Goal: Task Accomplishment & Management: Manage account settings

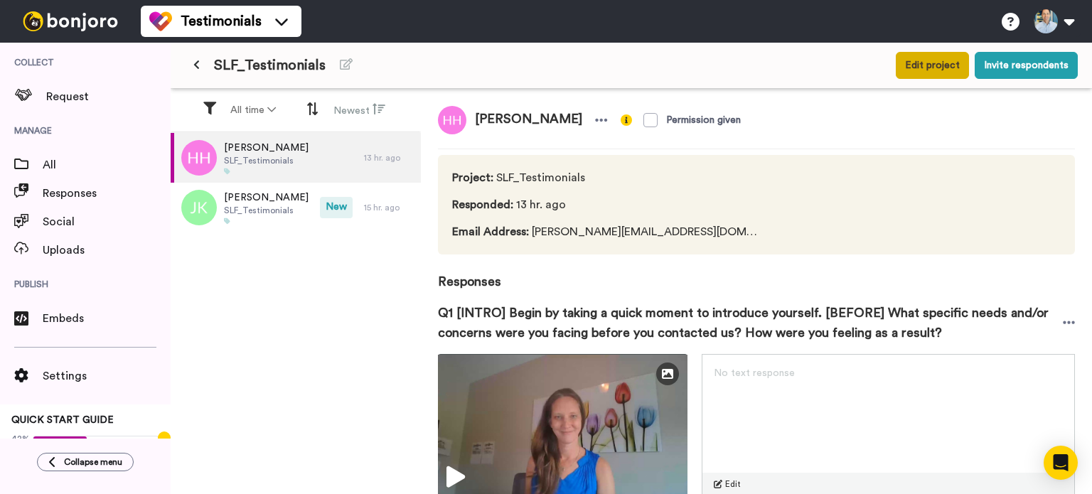
click at [933, 70] on button "Edit project" at bounding box center [932, 65] width 73 height 27
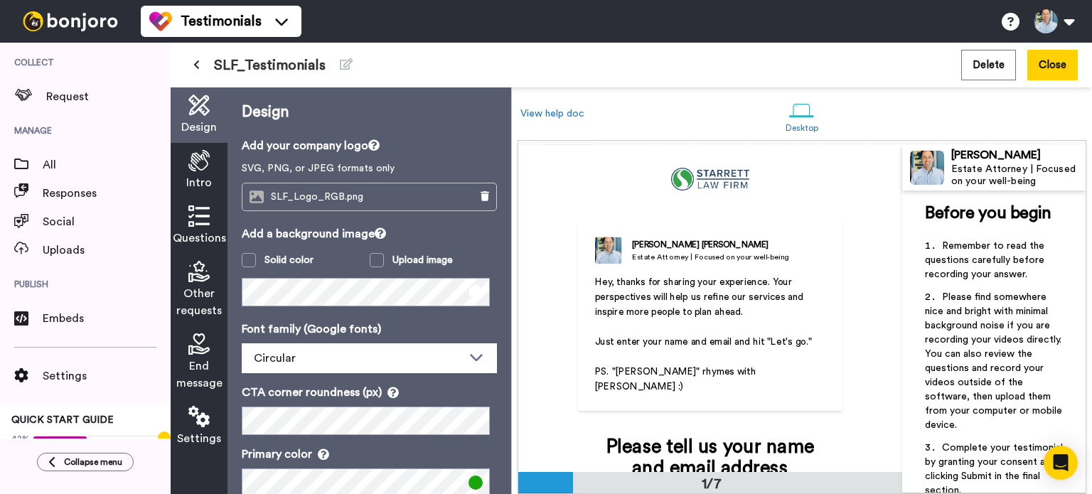
click at [203, 218] on icon at bounding box center [198, 215] width 21 height 21
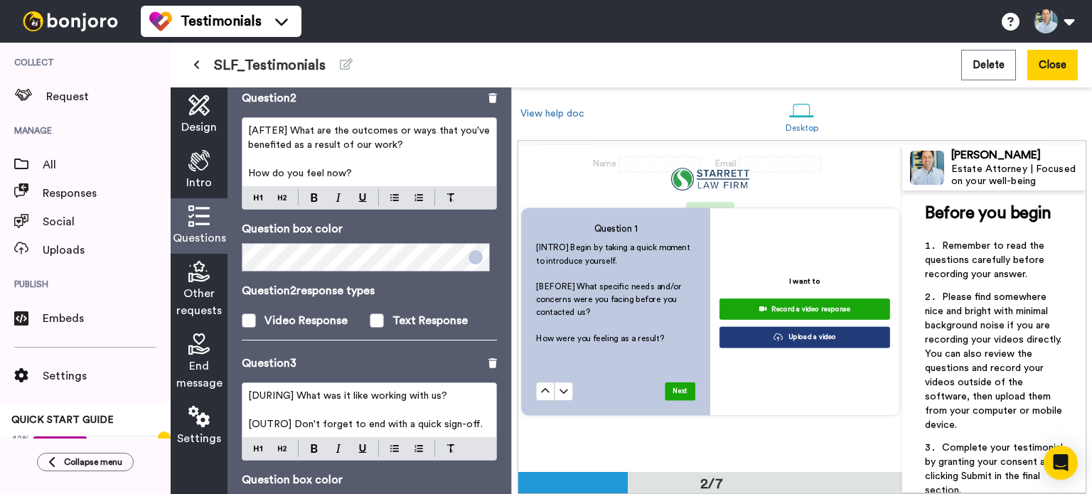
scroll to position [399, 0]
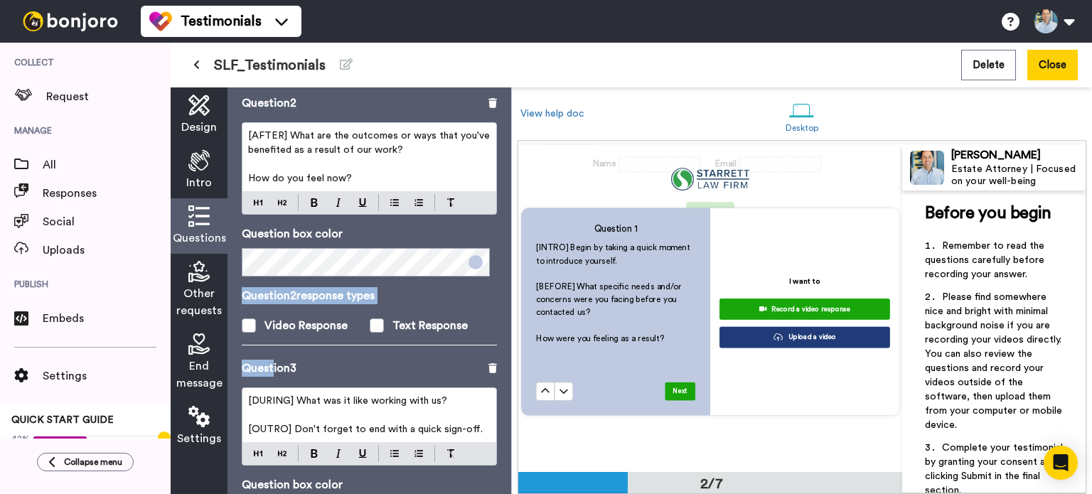
drag, startPoint x: 273, startPoint y: 366, endPoint x: 279, endPoint y: 345, distance: 21.6
click at [279, 345] on div "Questions Ask a single question, or a series of questions up to 6 . Question 1 …" at bounding box center [369, 290] width 284 height 407
click at [340, 353] on div "Question 2 [AFTER] What are the outcomes or ways that you've benefited as a res…" at bounding box center [369, 227] width 255 height 265
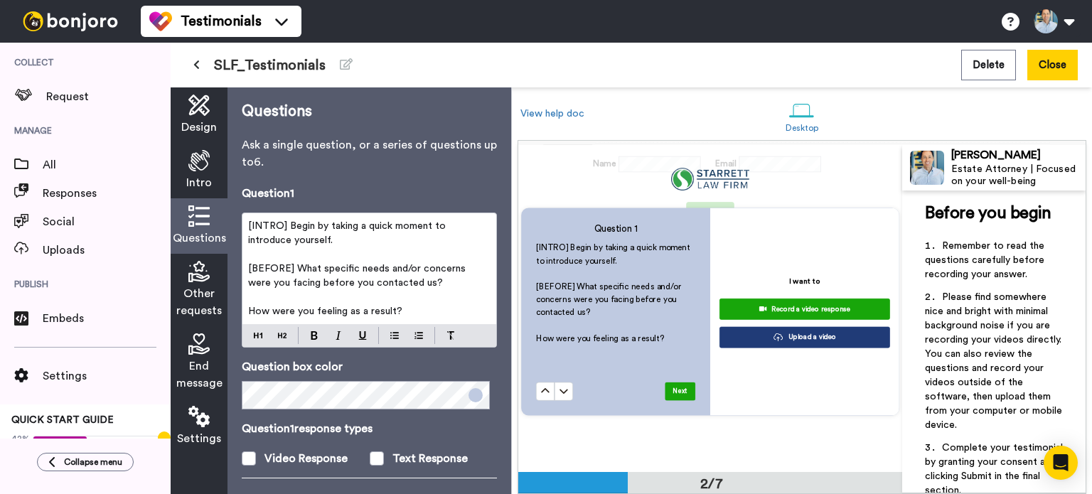
scroll to position [0, 0]
click at [991, 314] on span "Please find somewhere nice and bright with minimal background noise if you are …" at bounding box center [995, 361] width 140 height 138
click at [991, 310] on span "Please find somewhere nice and bright with minimal background noise if you are …" at bounding box center [995, 361] width 140 height 138
drag, startPoint x: 331, startPoint y: 225, endPoint x: 245, endPoint y: 218, distance: 87.0
click at [245, 218] on div "[INTRO] Begin by taking a quick moment to introduce yourself. ﻿ [BEFORE] What s…" at bounding box center [369, 269] width 254 height 111
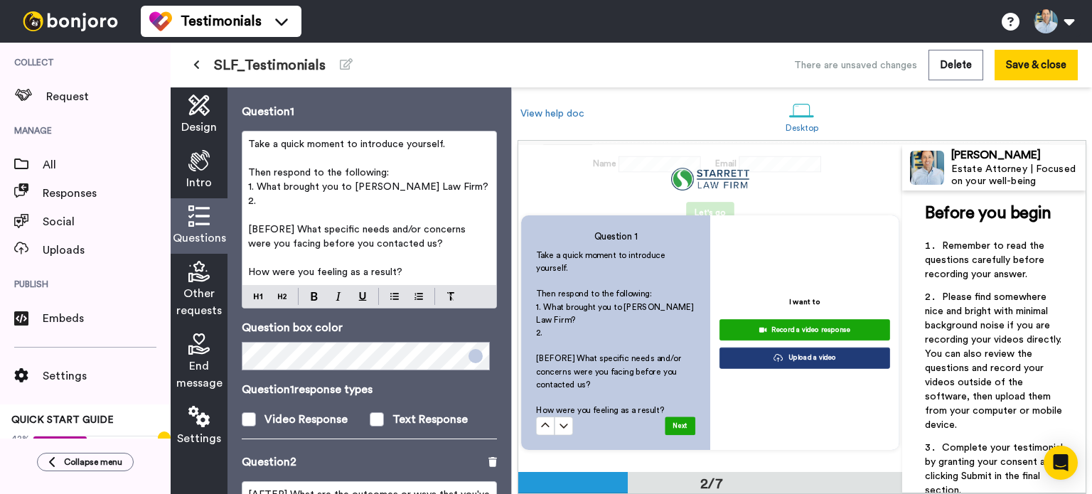
scroll to position [72, 0]
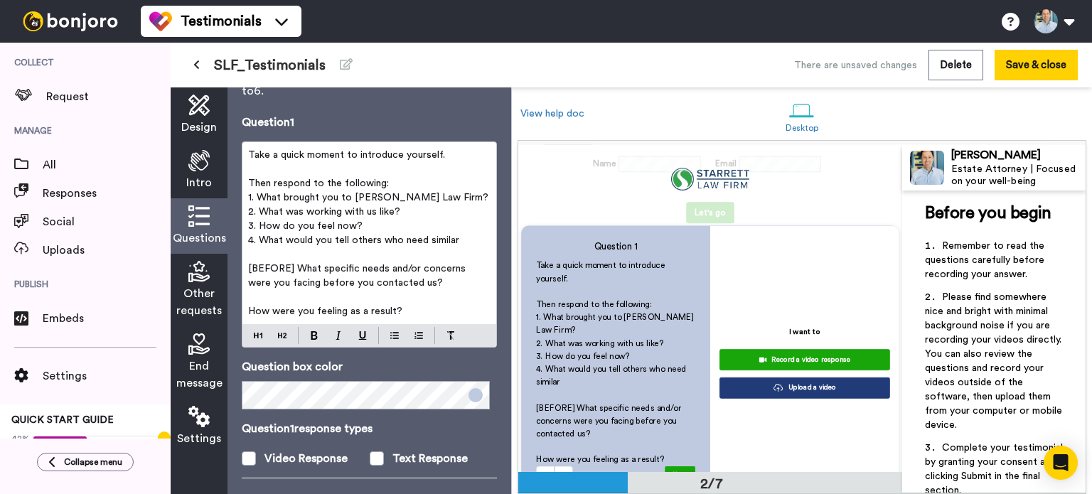
click at [459, 198] on p "1. What brought you to Starrett Law Firm?" at bounding box center [369, 197] width 242 height 14
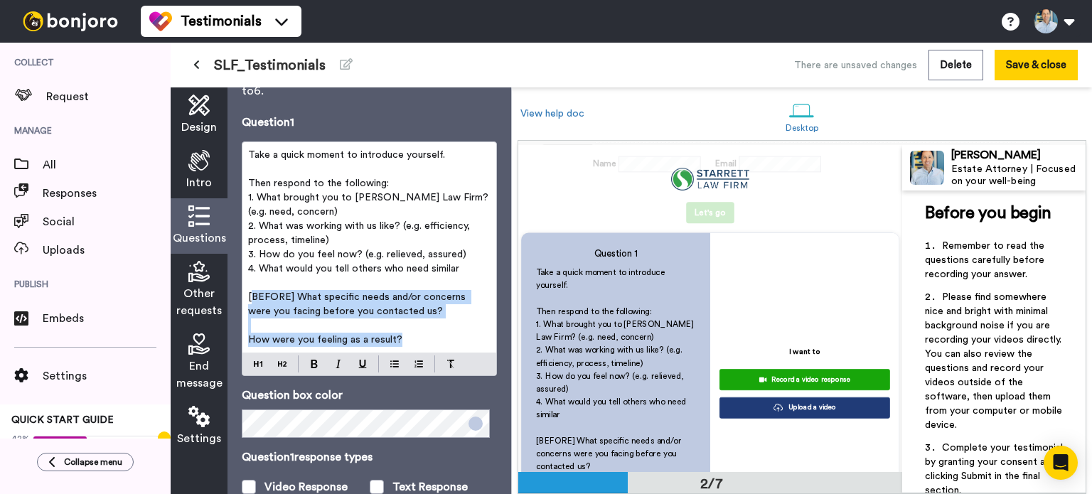
drag, startPoint x: 424, startPoint y: 334, endPoint x: 253, endPoint y: 300, distance: 174.7
click at [253, 300] on div "Take a quick moment to introduce yourself. ﻿ Then respond to the following: 1. …" at bounding box center [369, 247] width 254 height 210
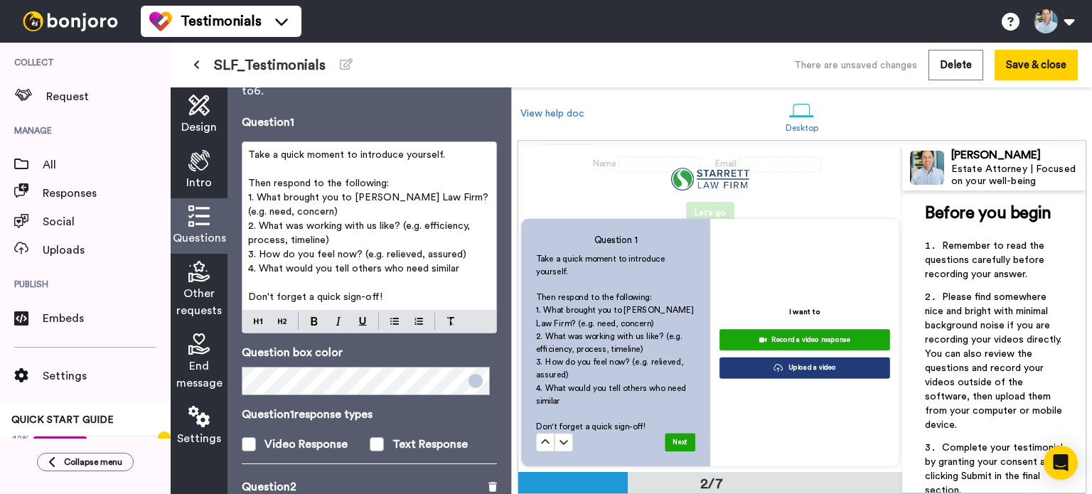
click at [606, 234] on h4 "Question 1" at bounding box center [615, 240] width 159 height 13
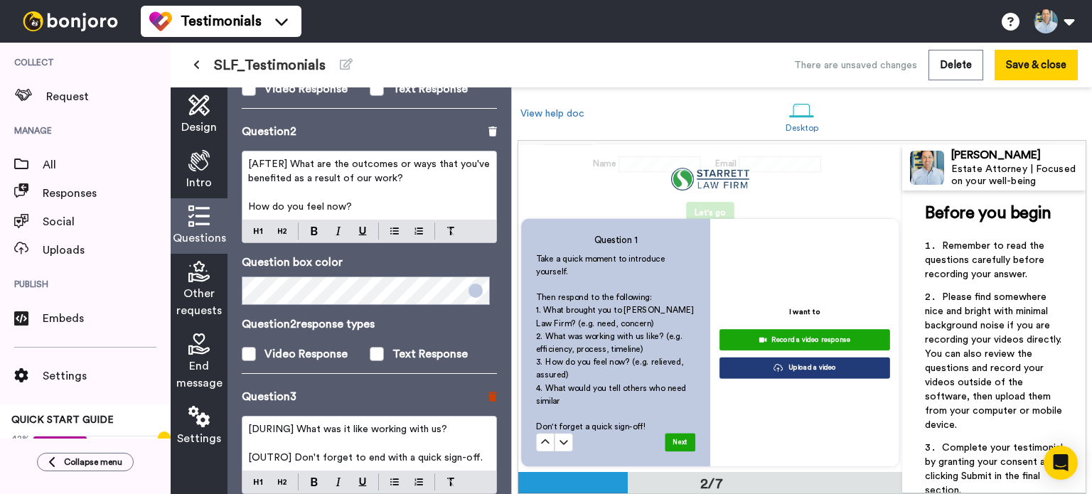
click at [488, 393] on icon at bounding box center [492, 397] width 9 height 10
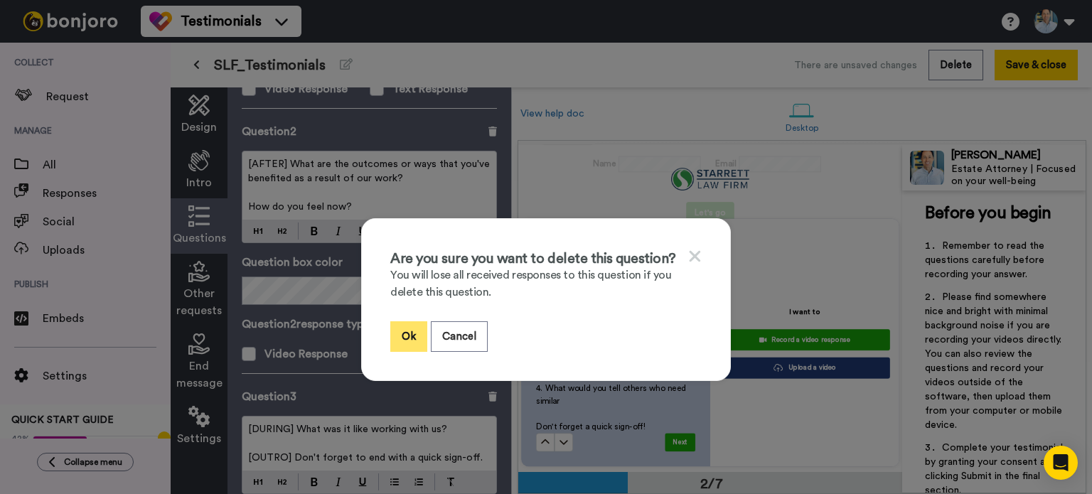
click at [404, 337] on button "Ok" at bounding box center [408, 336] width 37 height 31
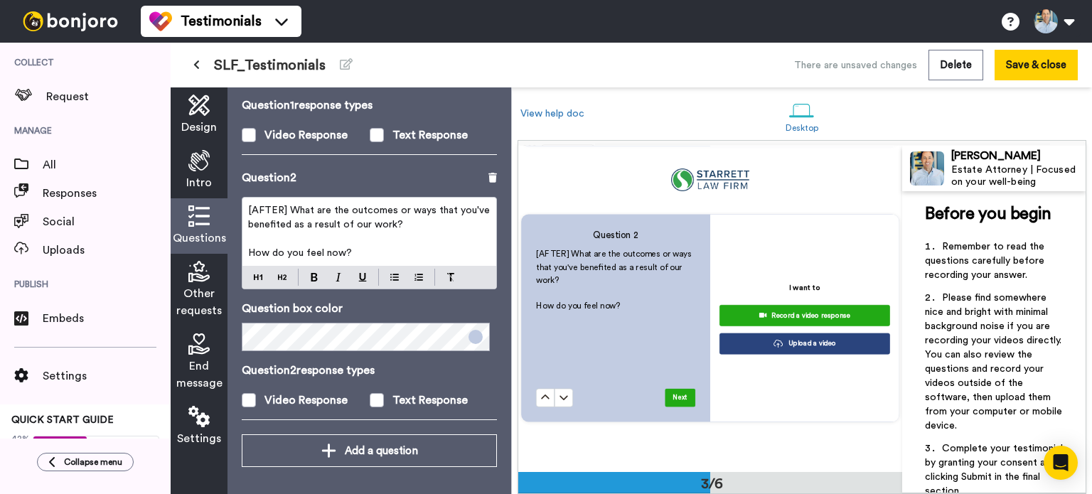
scroll to position [654, 0]
click at [488, 176] on icon at bounding box center [492, 178] width 9 height 10
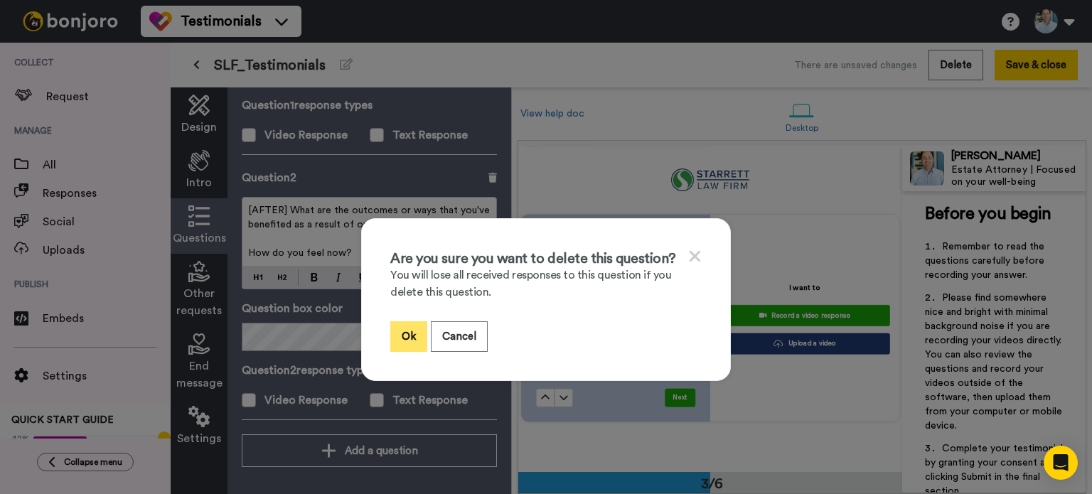
click at [404, 335] on button "Ok" at bounding box center [408, 336] width 37 height 31
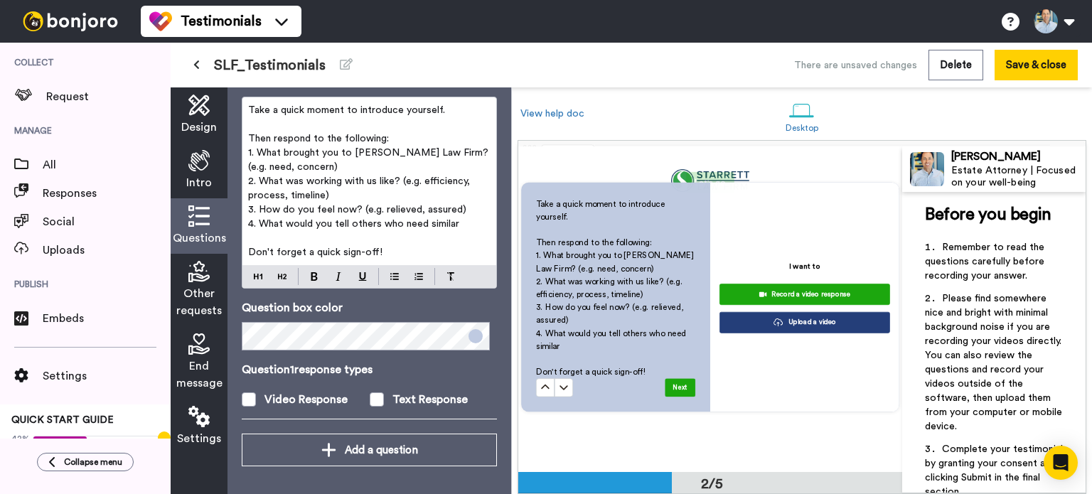
scroll to position [364, 0]
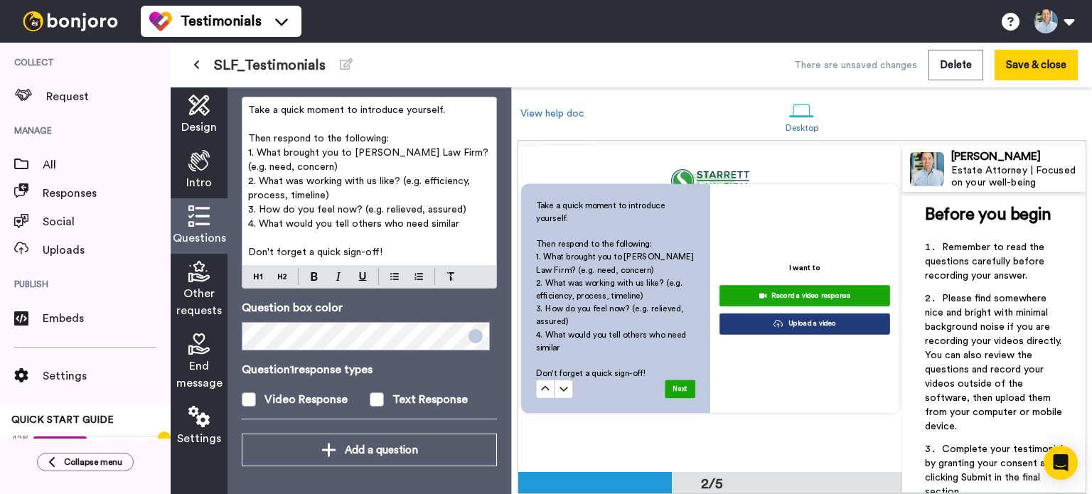
click at [426, 249] on p "Don't forget a quick sign-off!" at bounding box center [369, 252] width 242 height 14
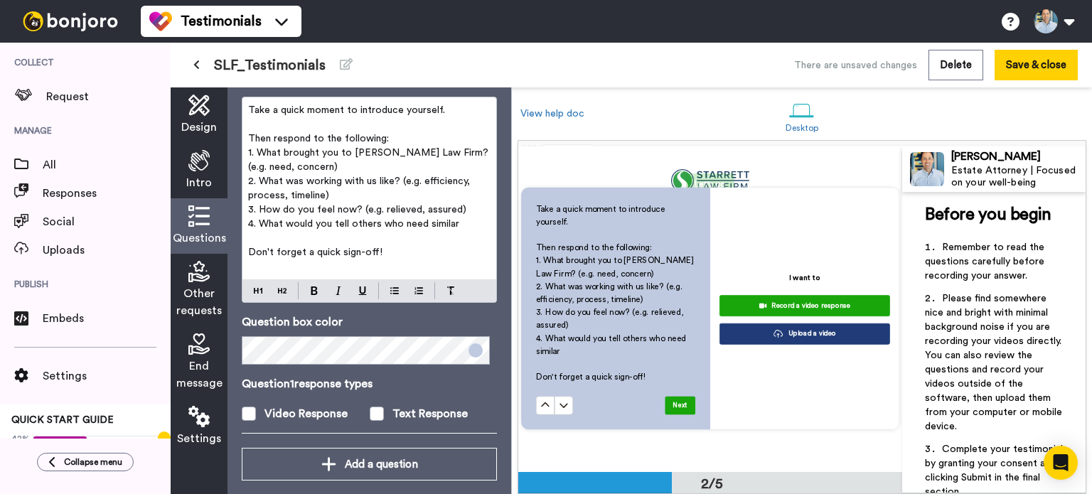
click at [409, 141] on p "Then respond to the following:" at bounding box center [369, 138] width 242 height 14
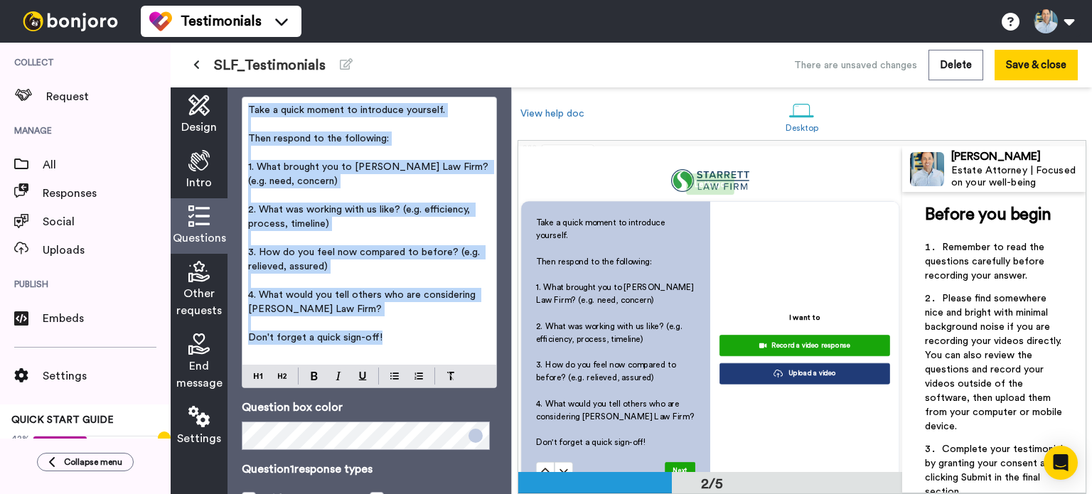
drag, startPoint x: 390, startPoint y: 337, endPoint x: 248, endPoint y: 111, distance: 267.0
click at [248, 111] on div "Take a quick moment to introduce yourself. ﻿ Then respond to the following: ﻿ 1…" at bounding box center [369, 230] width 254 height 267
copy div "Take a quick moment to introduce yourself. ﻿ Then respond to the following: ﻿ 1…"
click at [397, 335] on p "Don't forget a quick sign-off!" at bounding box center [369, 338] width 242 height 14
drag, startPoint x: 392, startPoint y: 338, endPoint x: 245, endPoint y: 107, distance: 273.7
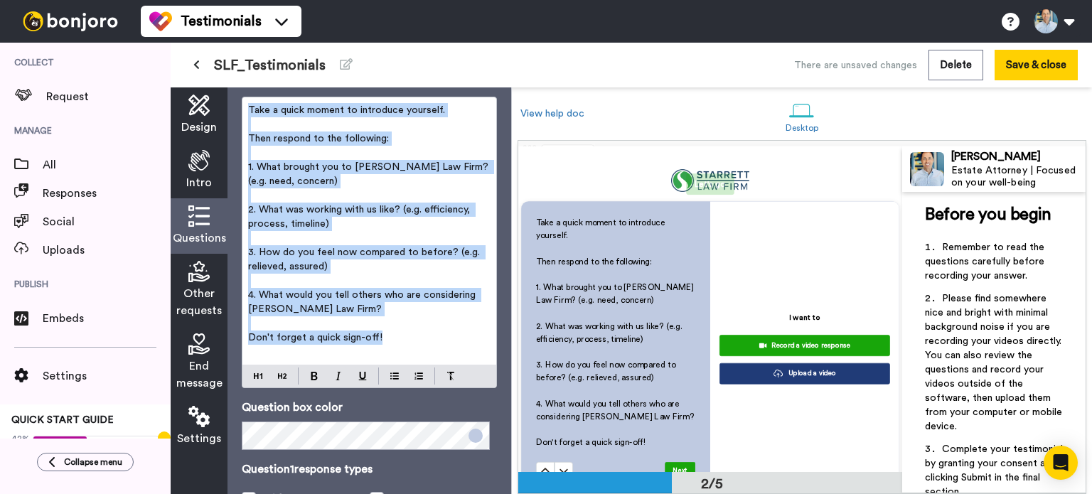
click at [245, 107] on div "Take a quick moment to introduce yourself. ﻿ Then respond to the following: ﻿ 1…" at bounding box center [369, 230] width 254 height 267
copy div "Take a quick moment to introduce yourself. ﻿ Then respond to the following: ﻿ 1…"
click at [409, 335] on p "Don't forget a quick sign-off!" at bounding box center [369, 338] width 242 height 14
drag, startPoint x: 398, startPoint y: 338, endPoint x: 247, endPoint y: 108, distance: 275.2
click at [247, 108] on div "Take a quick moment to introduce yourself. ﻿ Then respond to the following: ﻿ 1…" at bounding box center [369, 230] width 254 height 267
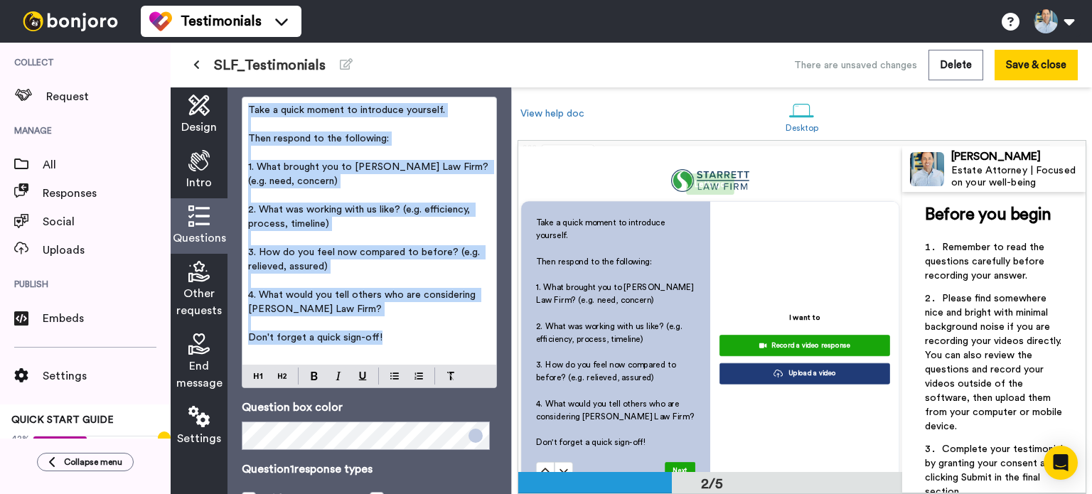
copy div "Take a quick moment to introduce yourself. ﻿ Then respond to the following: ﻿ 1…"
click at [248, 108] on span "Take a quick moment to introduce yourself." at bounding box center [346, 110] width 197 height 10
drag, startPoint x: 395, startPoint y: 339, endPoint x: 246, endPoint y: 112, distance: 272.1
click at [246, 112] on div "Take a quick moment to introduce yourself. ﻿ Then respond to the following: ﻿ 1…" at bounding box center [369, 230] width 254 height 267
copy div "Take a quick moment to introduce yourself. ﻿ Then respond to the following: ﻿ 1…"
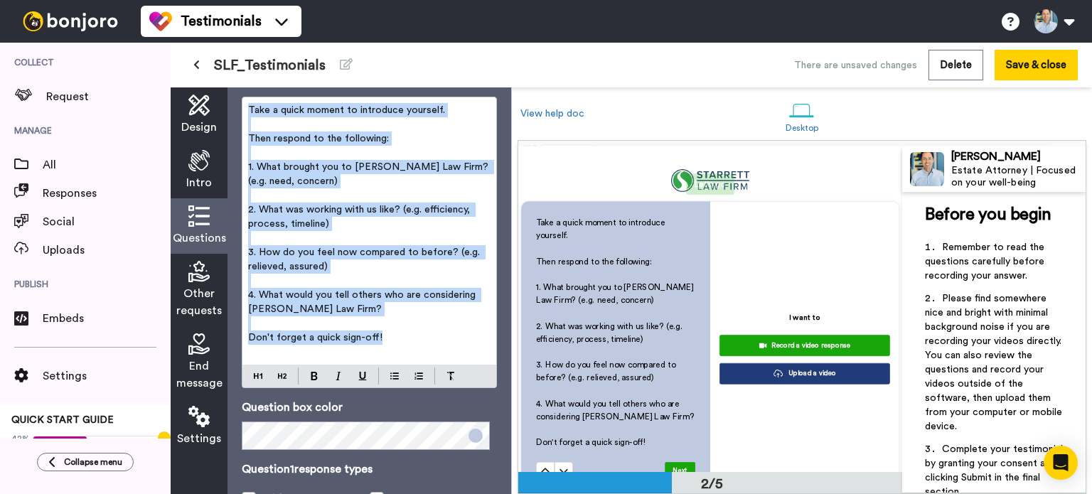
click at [421, 335] on p "Don't forget a quick sign-off!" at bounding box center [369, 338] width 242 height 14
drag, startPoint x: 398, startPoint y: 335, endPoint x: 249, endPoint y: 104, distance: 275.0
click at [249, 104] on div "Take a quick moment to introduce yourself. ﻿ Then respond to the following: ﻿ 1…" at bounding box center [369, 230] width 254 height 267
copy div "Take a quick moment to introduce yourself. ﻿ Then respond to the following: ﻿ 1…"
click at [432, 335] on p "Don't forget a quick sign-off!" at bounding box center [369, 338] width 242 height 14
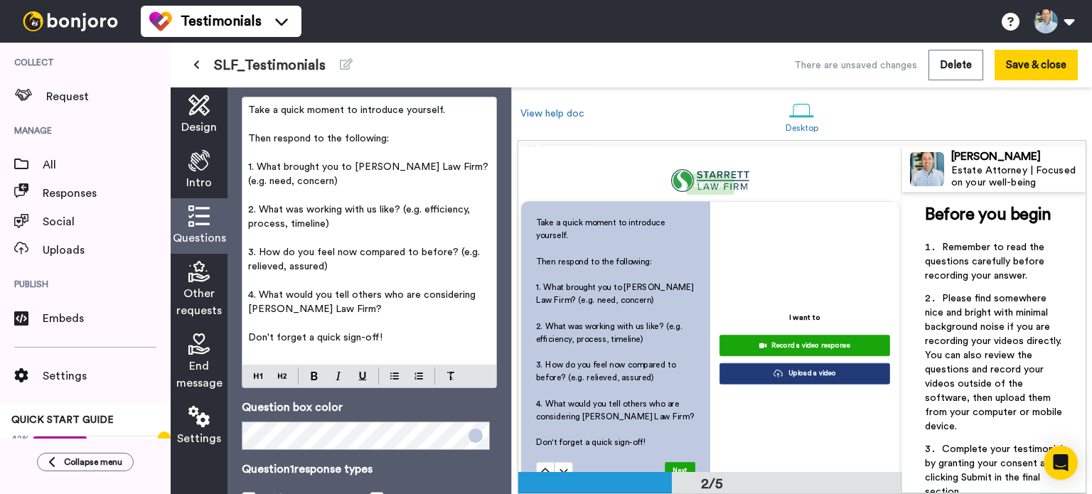
click at [203, 304] on span "Other requests" at bounding box center [198, 302] width 45 height 34
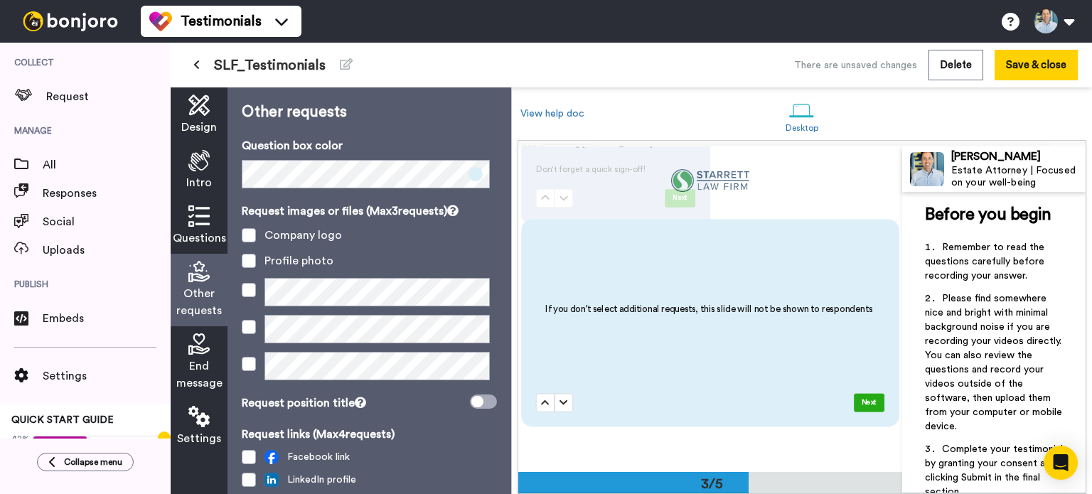
scroll to position [638, 0]
click at [191, 361] on span "End message" at bounding box center [199, 375] width 46 height 34
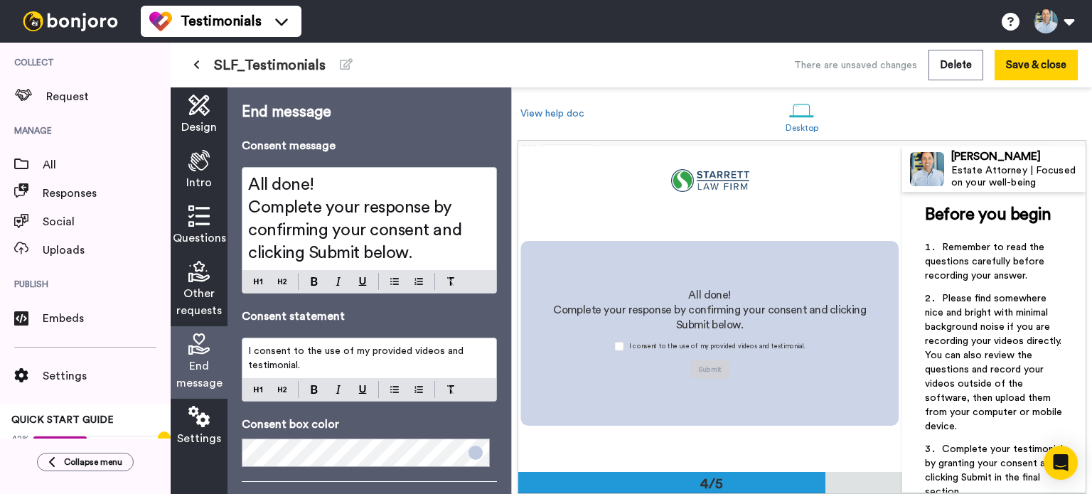
scroll to position [955, 0]
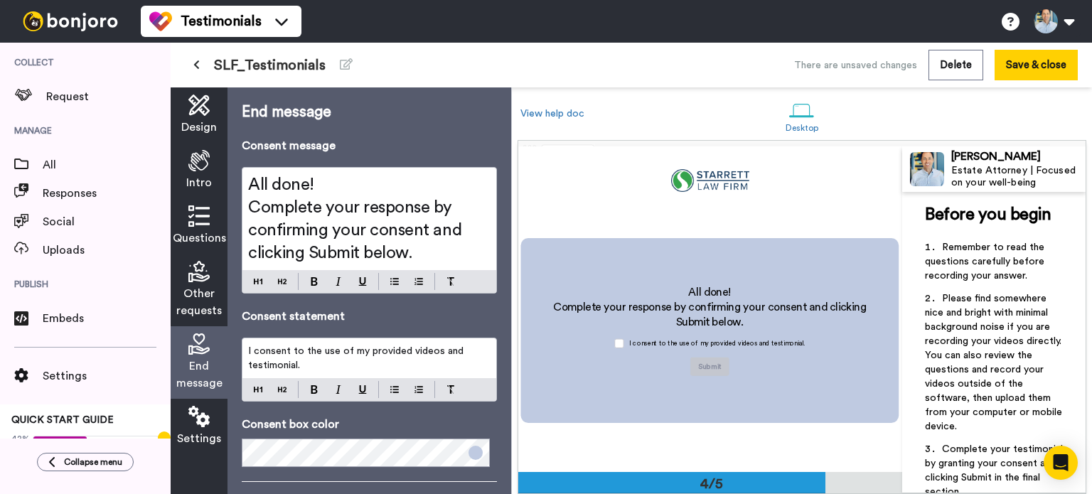
click at [190, 423] on icon at bounding box center [198, 416] width 21 height 21
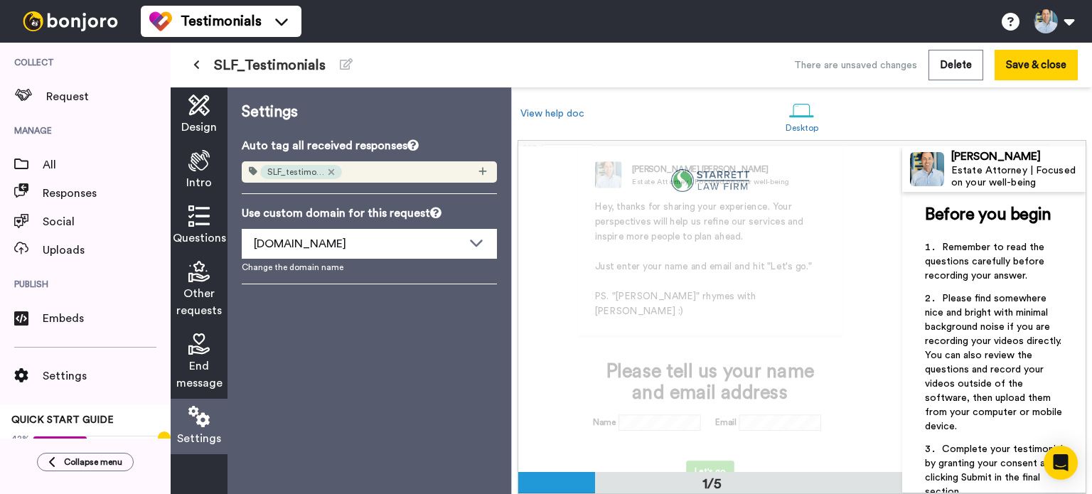
scroll to position [0, 0]
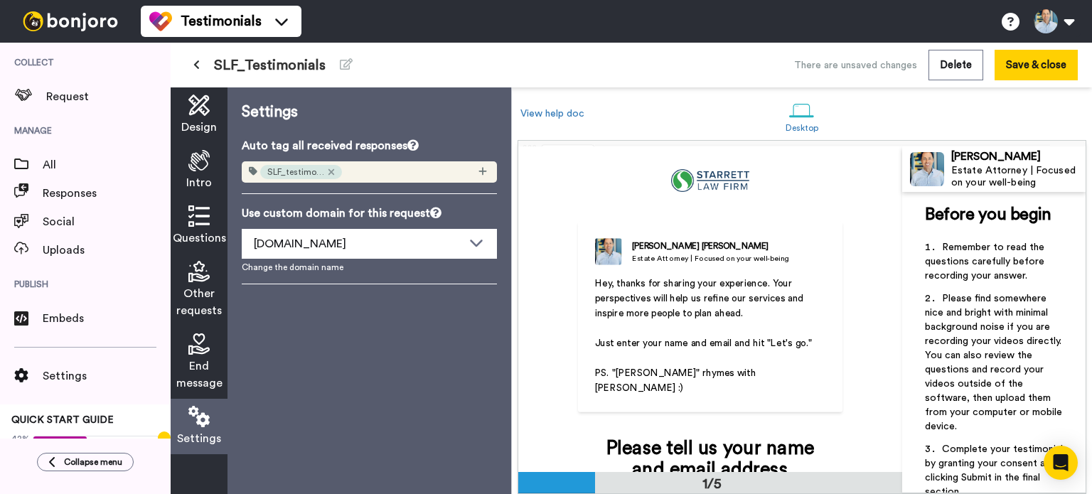
click at [193, 118] on div "Design" at bounding box center [199, 114] width 57 height 55
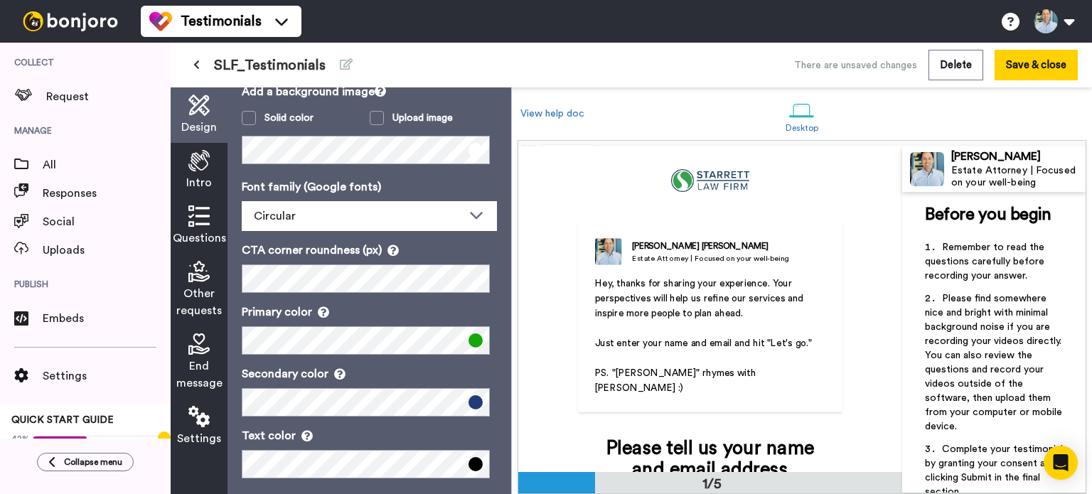
scroll to position [154, 0]
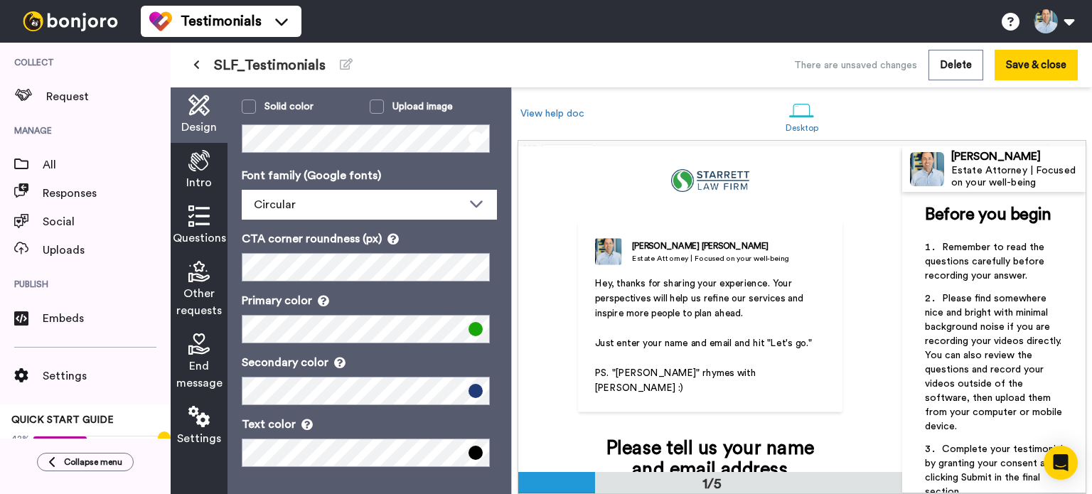
click at [200, 165] on icon at bounding box center [198, 160] width 21 height 21
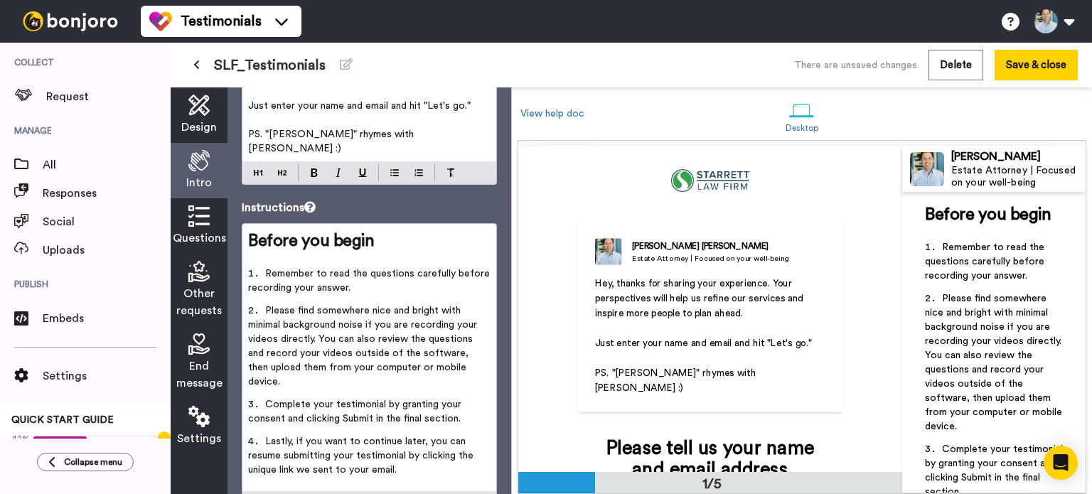
scroll to position [139, 0]
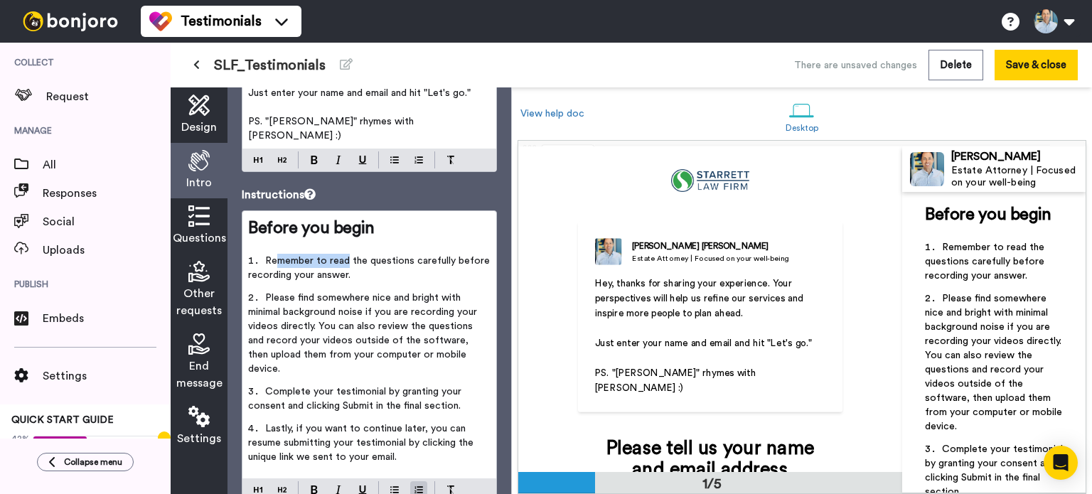
drag, startPoint x: 347, startPoint y: 246, endPoint x: 273, endPoint y: 246, distance: 73.9
click at [273, 256] on span "Remember to read the questions carefully before recording your answer." at bounding box center [370, 268] width 245 height 24
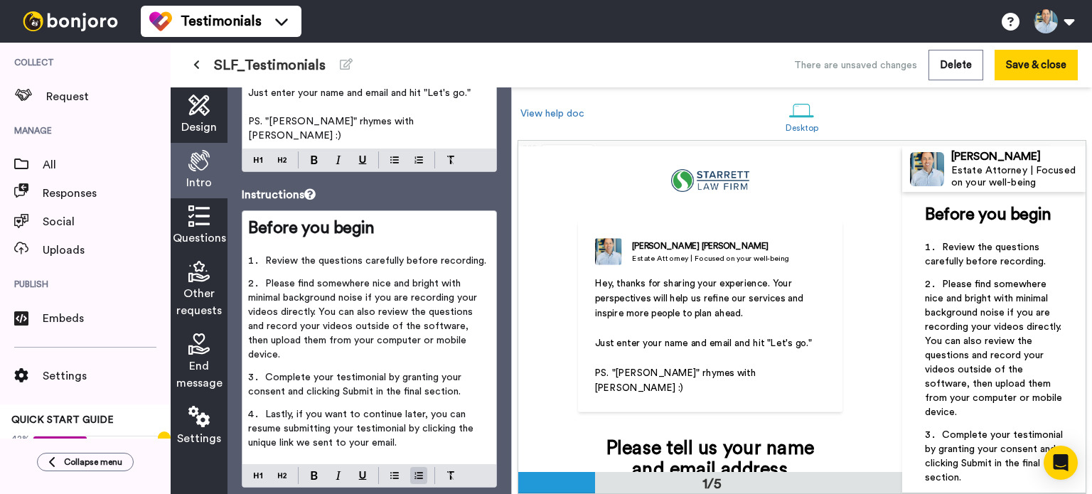
click at [264, 279] on span "Please find somewhere nice and bright with minimal background noise if you are …" at bounding box center [364, 319] width 232 height 81
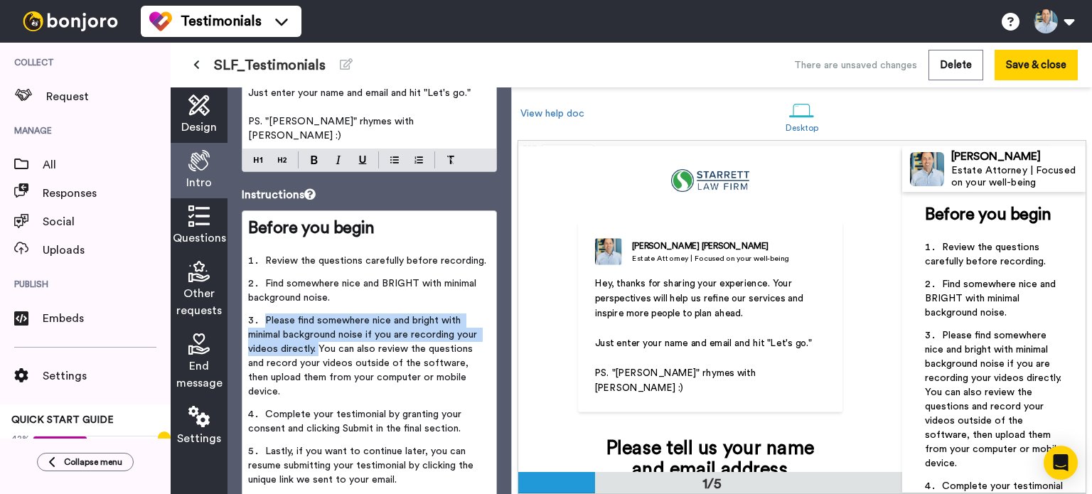
drag, startPoint x: 318, startPoint y: 334, endPoint x: 265, endPoint y: 304, distance: 61.1
click at [265, 316] on span "Please find somewhere nice and bright with minimal background noise if you are …" at bounding box center [364, 356] width 232 height 81
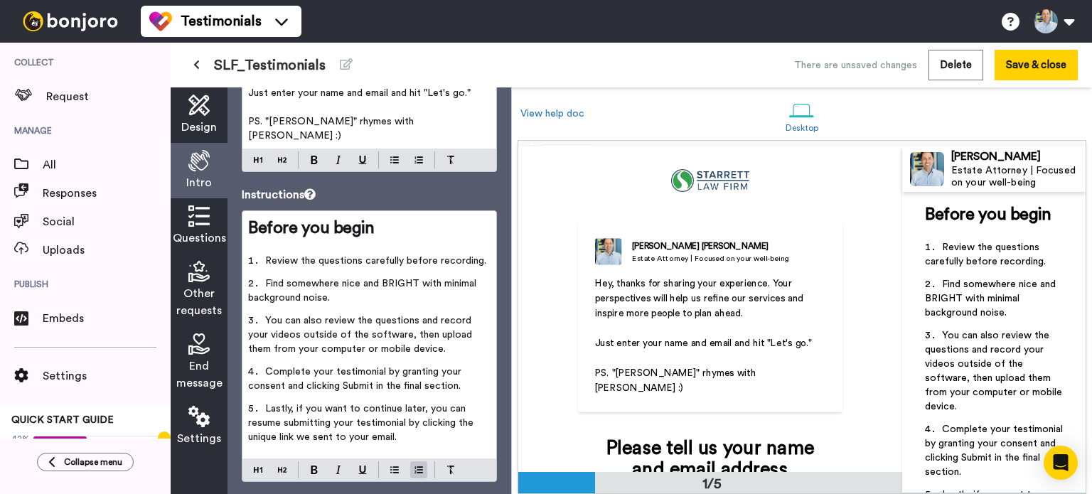
click at [195, 375] on span "End message" at bounding box center [199, 375] width 46 height 34
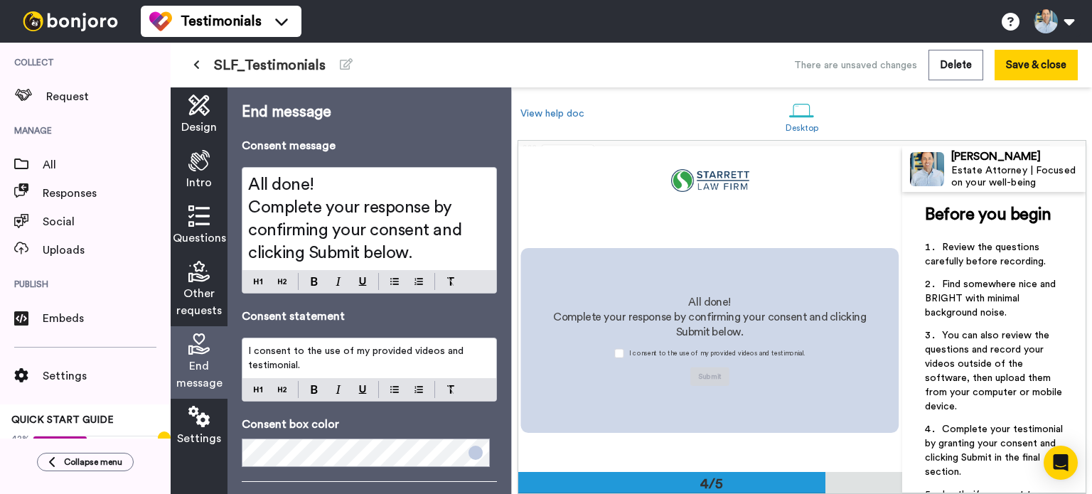
scroll to position [955, 0]
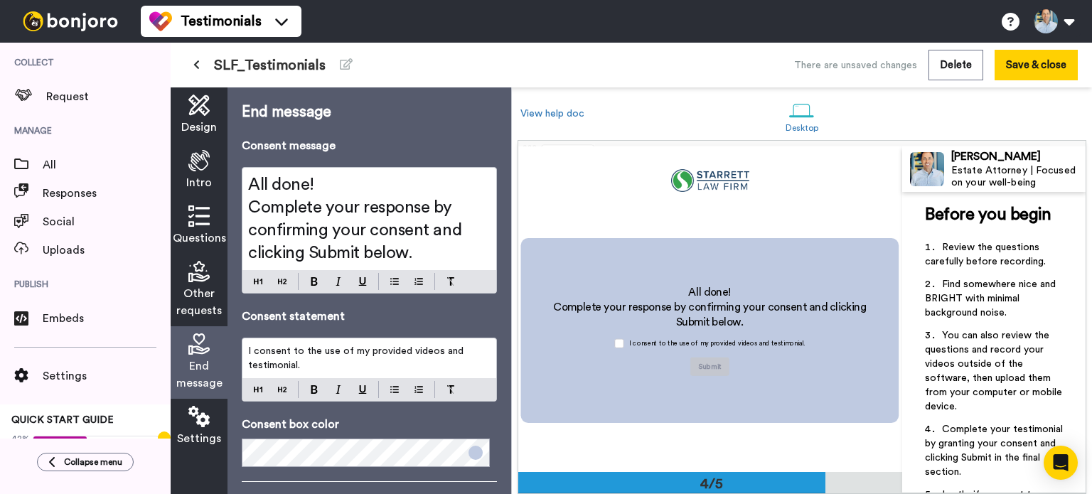
click at [201, 124] on span "Design" at bounding box center [199, 127] width 36 height 17
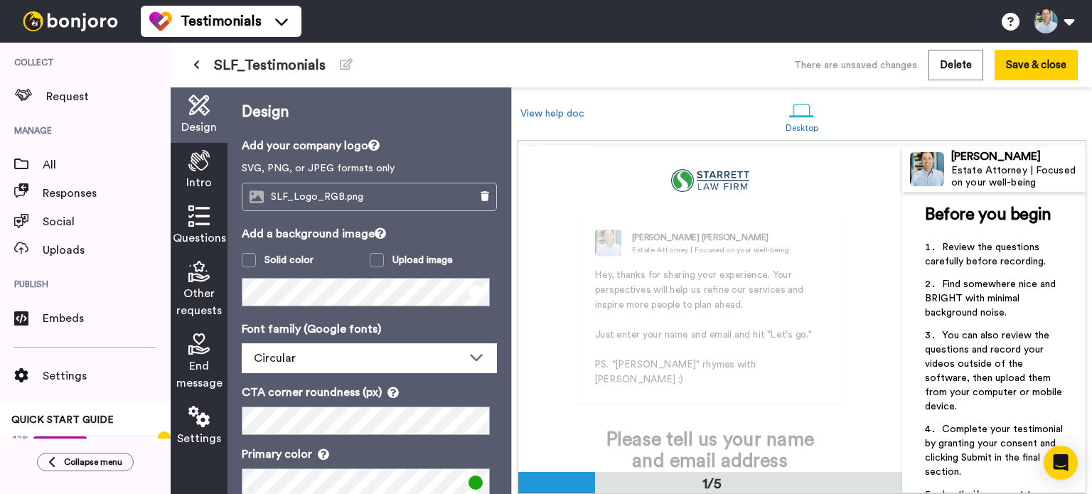
scroll to position [0, 0]
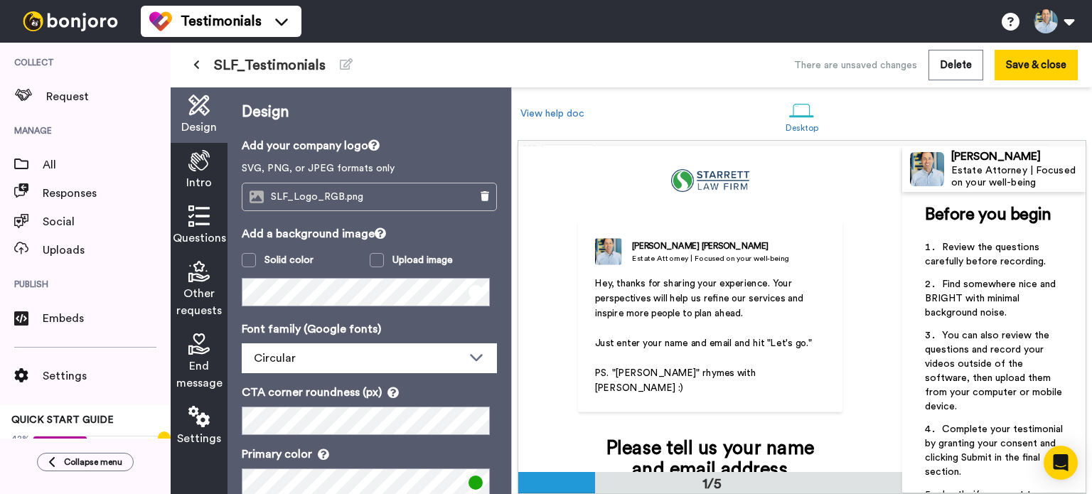
click at [200, 153] on icon at bounding box center [198, 160] width 21 height 21
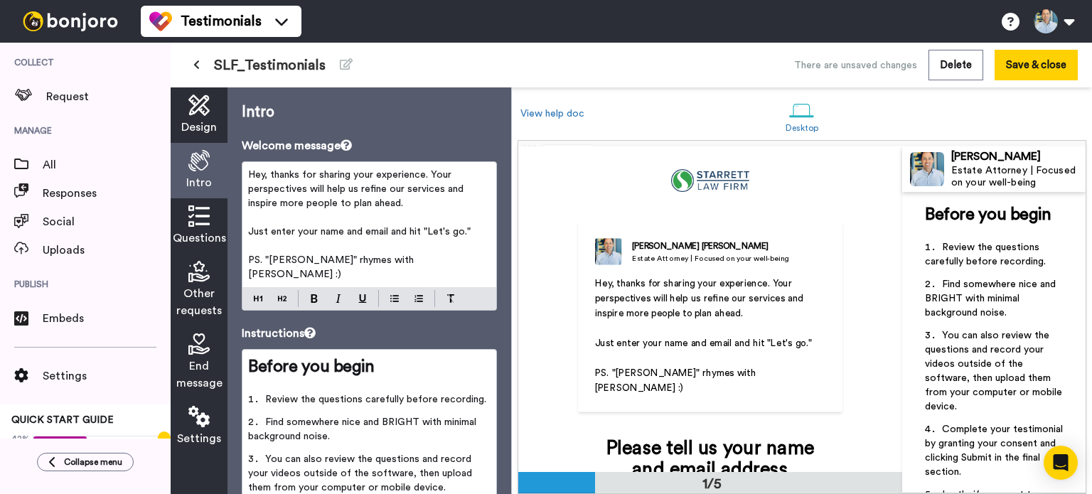
click at [202, 232] on span "Questions" at bounding box center [199, 238] width 53 height 17
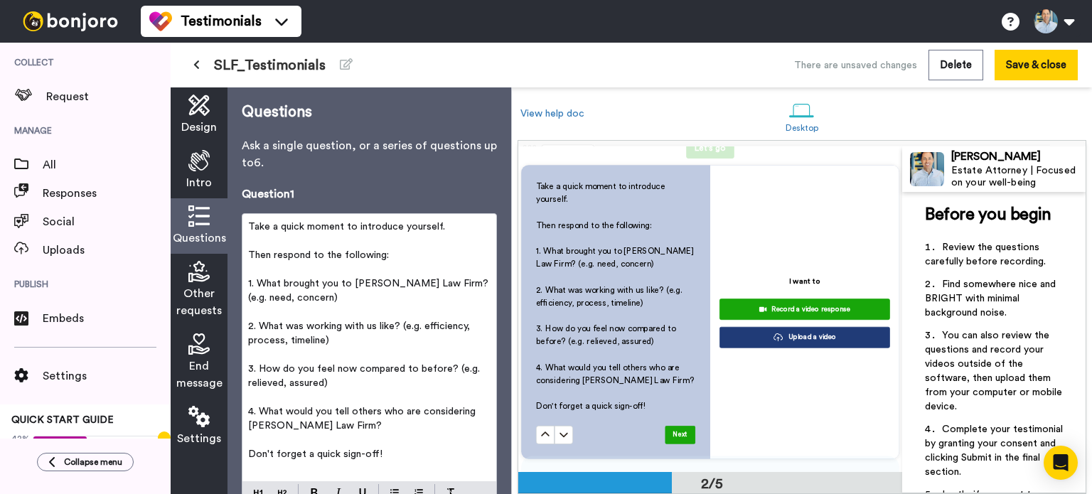
click at [205, 162] on icon at bounding box center [198, 160] width 21 height 21
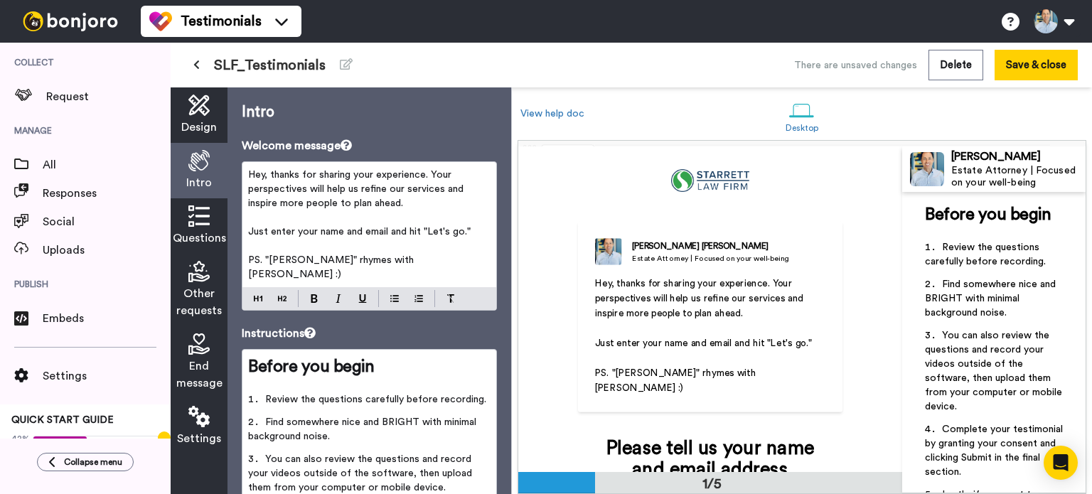
scroll to position [154, 0]
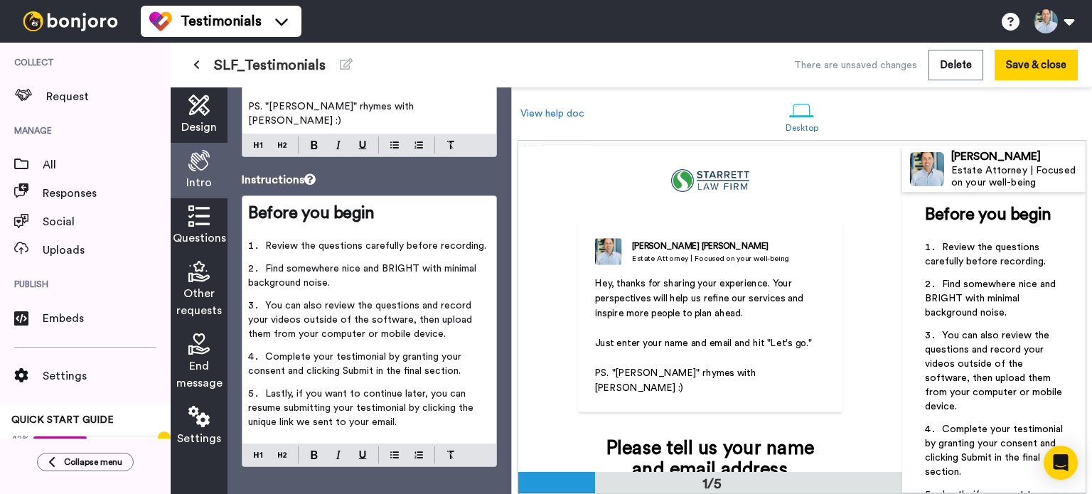
click at [331, 396] on span "Lastly, if you want to continue later, you can resume submitting your testimoni…" at bounding box center [362, 408] width 228 height 38
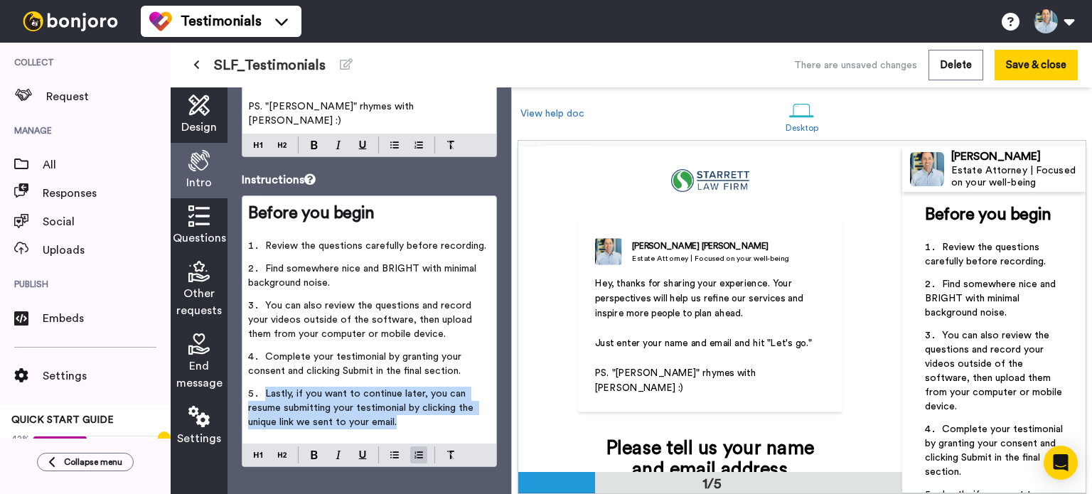
click at [331, 396] on span "Lastly, if you want to continue later, you can resume submitting your testimoni…" at bounding box center [362, 408] width 228 height 38
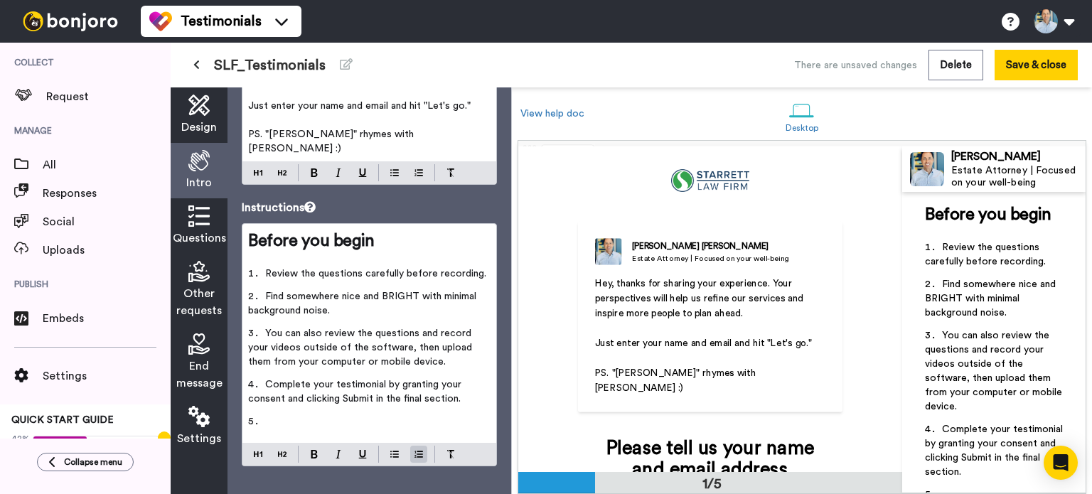
scroll to position [103, 0]
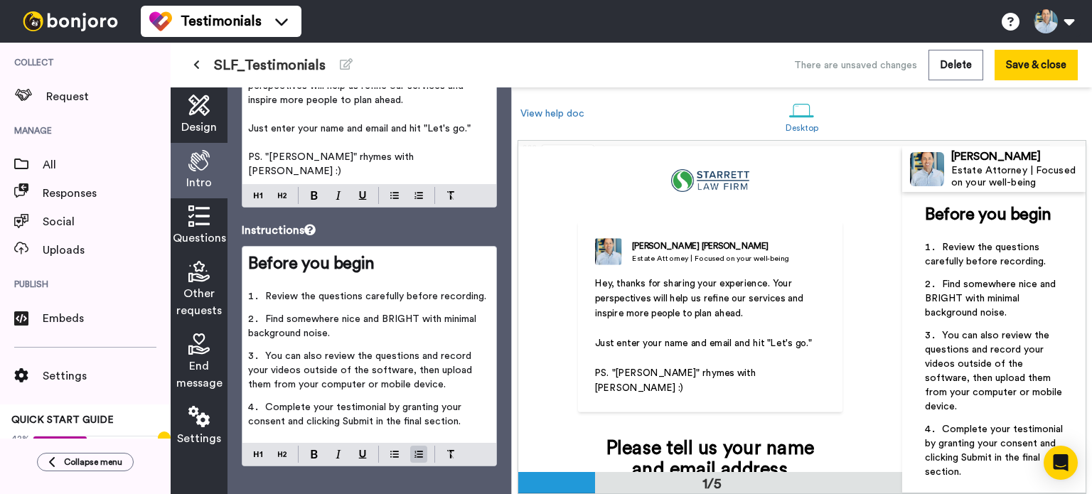
click at [210, 219] on div "Questions" at bounding box center [199, 225] width 57 height 55
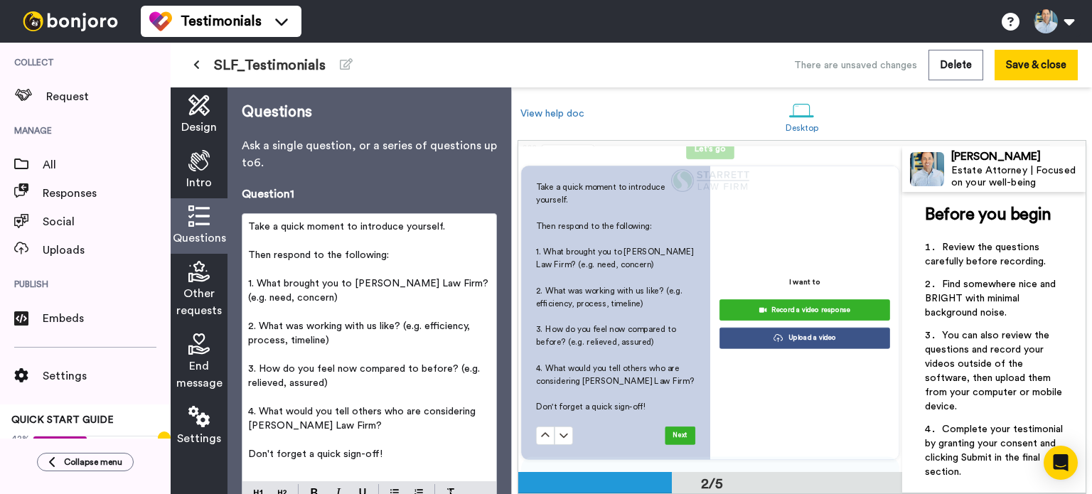
scroll to position [400, 0]
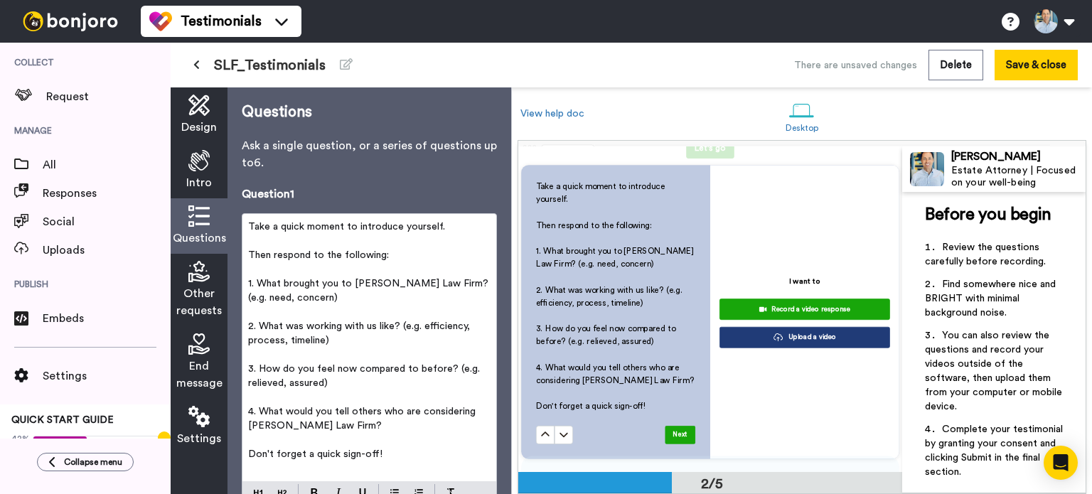
click at [323, 383] on span "3. How do you feel now compared to before? (e.g. relieved, assured)" at bounding box center [365, 376] width 235 height 24
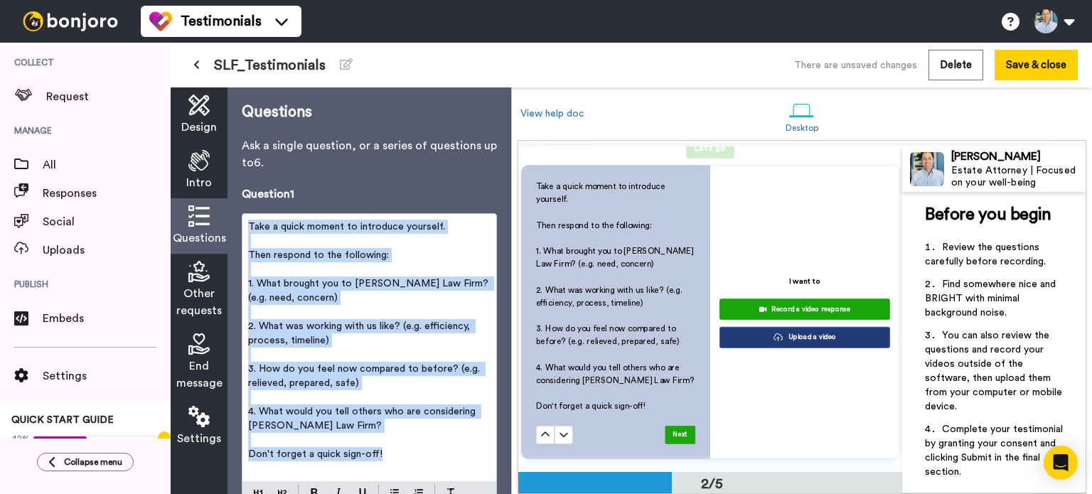
drag, startPoint x: 390, startPoint y: 458, endPoint x: 250, endPoint y: 230, distance: 267.3
click at [250, 230] on div "Take a quick moment to introduce yourself. ﻿ Then respond to the following: ﻿ 1…" at bounding box center [369, 347] width 254 height 267
copy div "Take a quick moment to introduce yourself. ﻿ Then respond to the following: ﻿ 1…"
click at [394, 290] on p "1. What brought you to Starrett Law Firm? (e.g. need, concern)" at bounding box center [369, 291] width 242 height 28
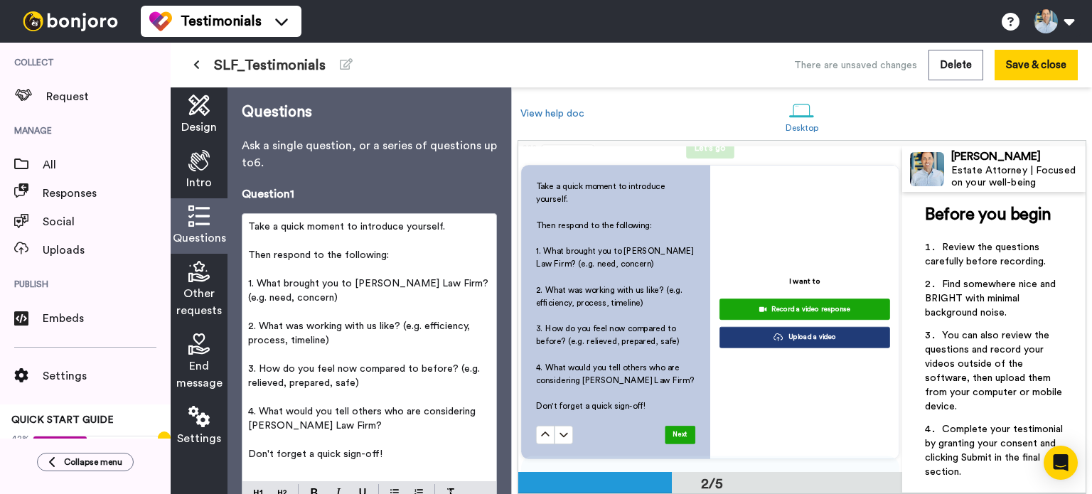
click at [284, 282] on span "1. What brought you to Starrett Law Firm? (e.g. need, concern)" at bounding box center [369, 291] width 243 height 24
click at [323, 340] on span "2. What was working with us like? (e.g. efficiency, process, timeline)" at bounding box center [360, 333] width 225 height 24
click at [248, 339] on span "2. What was working with us like? (e.g. efficiency, process, communications)" at bounding box center [360, 333] width 225 height 24
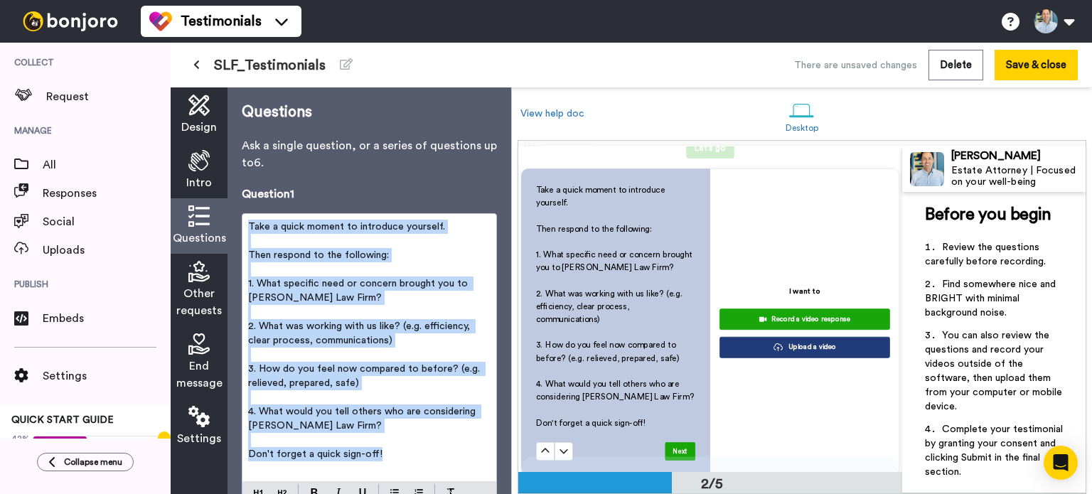
drag, startPoint x: 391, startPoint y: 454, endPoint x: 247, endPoint y: 225, distance: 270.6
click at [247, 225] on div "Take a quick moment to introduce yourself. ﻿ Then respond to the following: ﻿ 1…" at bounding box center [369, 347] width 254 height 267
copy div "Take a quick moment to introduce yourself. ﻿ Then respond to the following: ﻿ 1…"
click at [420, 444] on p "﻿" at bounding box center [369, 440] width 242 height 14
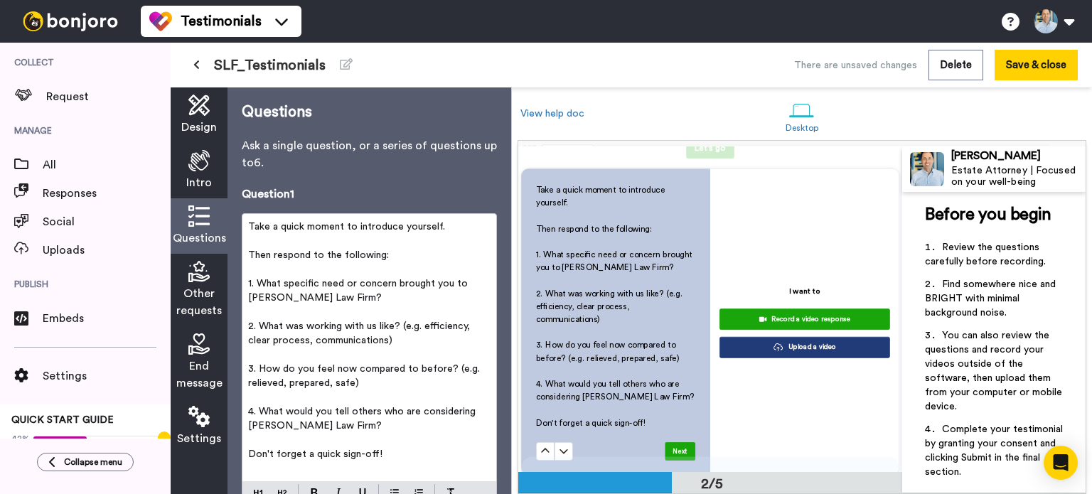
click at [272, 339] on span "2. What was working with us like? (e.g. efficiency, clear process, communicatio…" at bounding box center [360, 333] width 225 height 24
click at [444, 369] on span "3. How do you feel now compared to before? (e.g. relieved, prepared, safe)" at bounding box center [365, 376] width 235 height 24
click at [272, 250] on span "Then respond to the following:" at bounding box center [318, 255] width 141 height 10
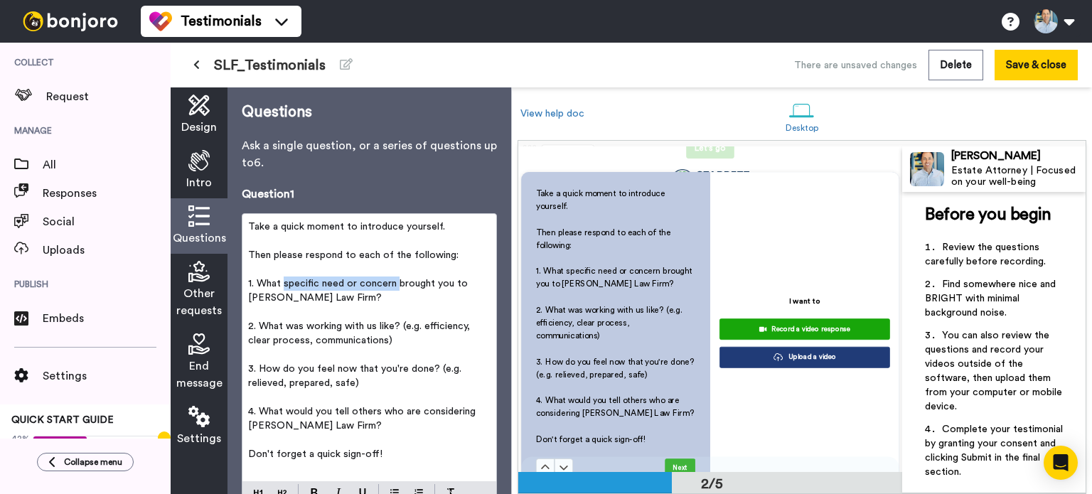
drag, startPoint x: 395, startPoint y: 282, endPoint x: 284, endPoint y: 281, distance: 110.9
click at [284, 281] on span "1. What specific need or concern brought you to Starrett Law Firm?" at bounding box center [359, 291] width 222 height 24
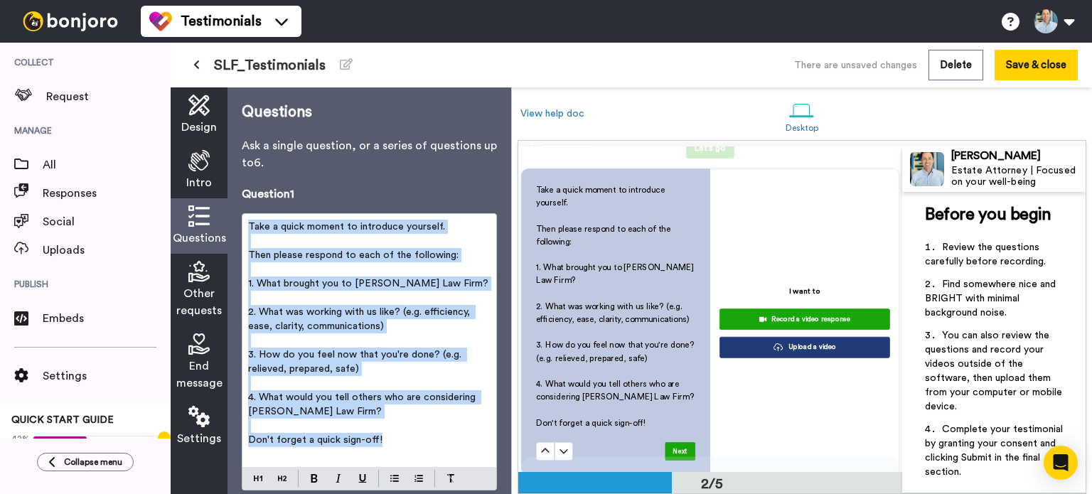
drag, startPoint x: 395, startPoint y: 443, endPoint x: 248, endPoint y: 228, distance: 260.2
click at [248, 228] on div "Take a quick moment to introduce yourself. ﻿ Then please respond to each of the…" at bounding box center [369, 340] width 254 height 253
copy div "Take a quick moment to introduce yourself. ﻿ Then please respond to each of the…"
click at [426, 434] on p "Don't forget a quick sign-off!" at bounding box center [369, 440] width 242 height 14
drag, startPoint x: 404, startPoint y: 443, endPoint x: 247, endPoint y: 225, distance: 267.9
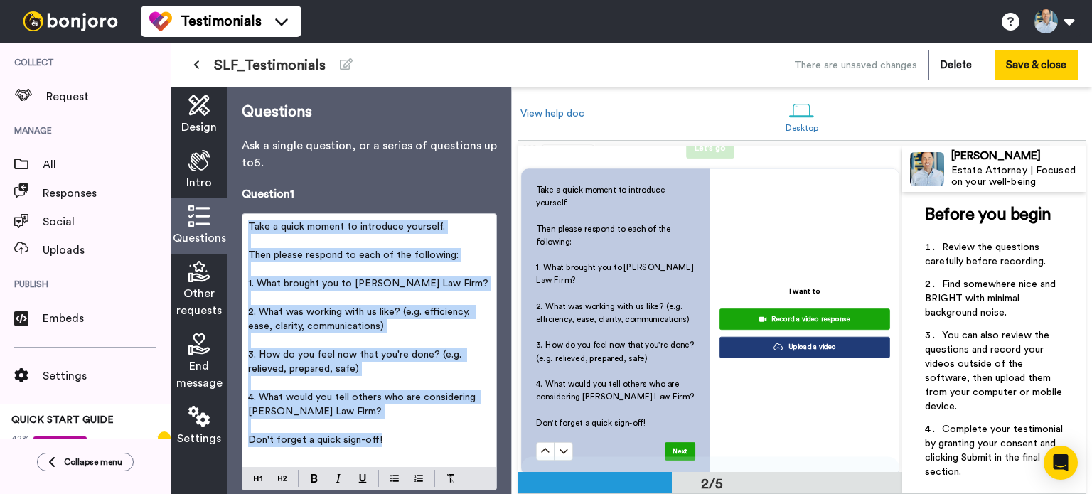
click at [247, 225] on div "Take a quick moment to introduce yourself. ﻿ Then please respond to each of the…" at bounding box center [369, 340] width 254 height 253
copy div "Take a quick moment to introduce yourself. ﻿ Then please respond to each of the…"
click at [446, 424] on p "﻿" at bounding box center [369, 426] width 242 height 14
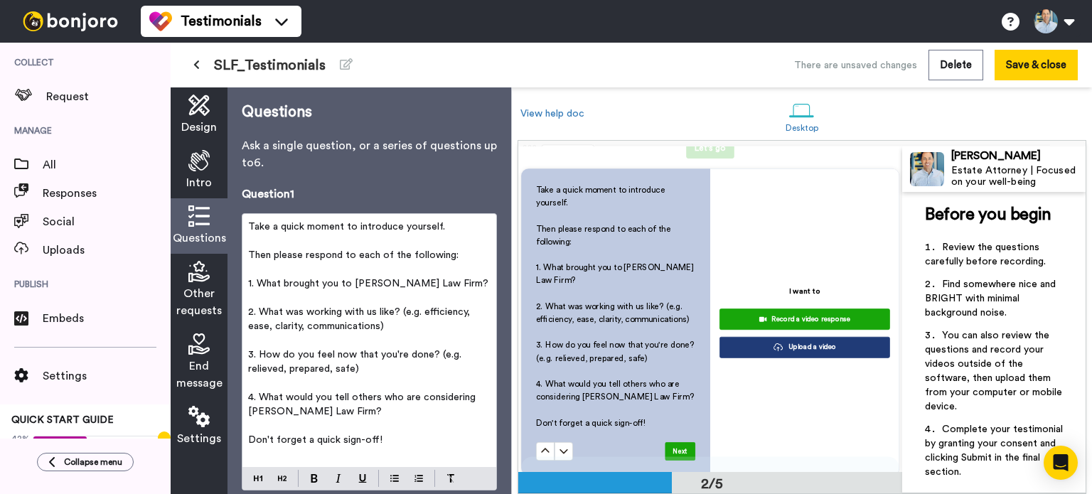
click at [262, 351] on span "3. How do you feel now that you're done? (e.g. relieved, prepared, safe)" at bounding box center [356, 362] width 216 height 24
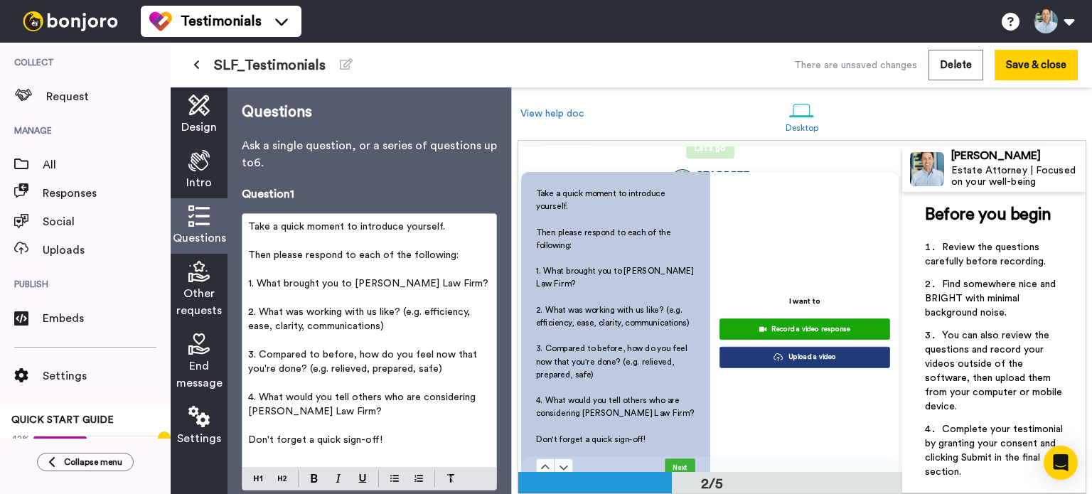
click at [393, 444] on p "Don't forget a quick sign-off!" at bounding box center [369, 440] width 242 height 14
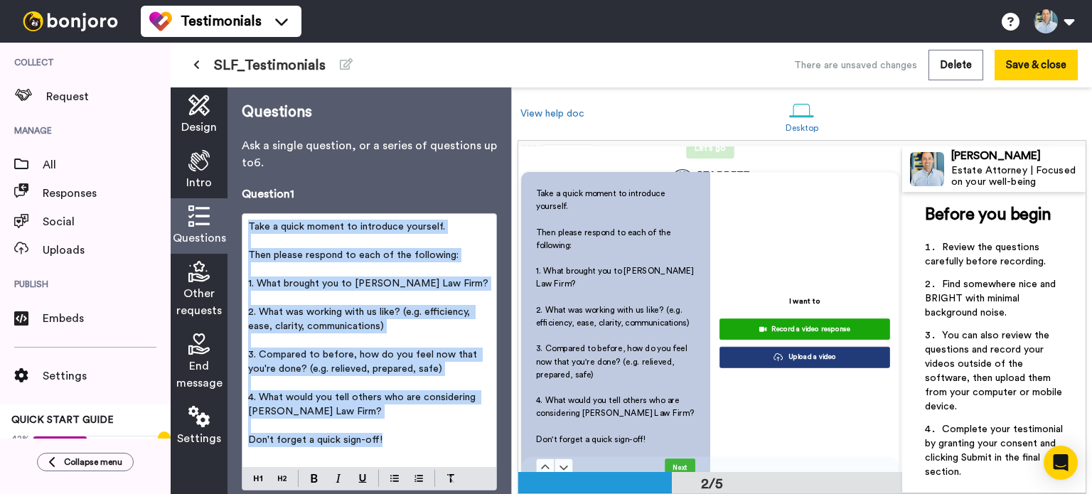
drag, startPoint x: 393, startPoint y: 444, endPoint x: 250, endPoint y: 220, distance: 265.6
click at [250, 220] on div "Take a quick moment to introduce yourself. ﻿ Then please respond to each of the…" at bounding box center [369, 340] width 254 height 253
copy div "Take a quick moment to introduce yourself. ﻿ Then please respond to each of the…"
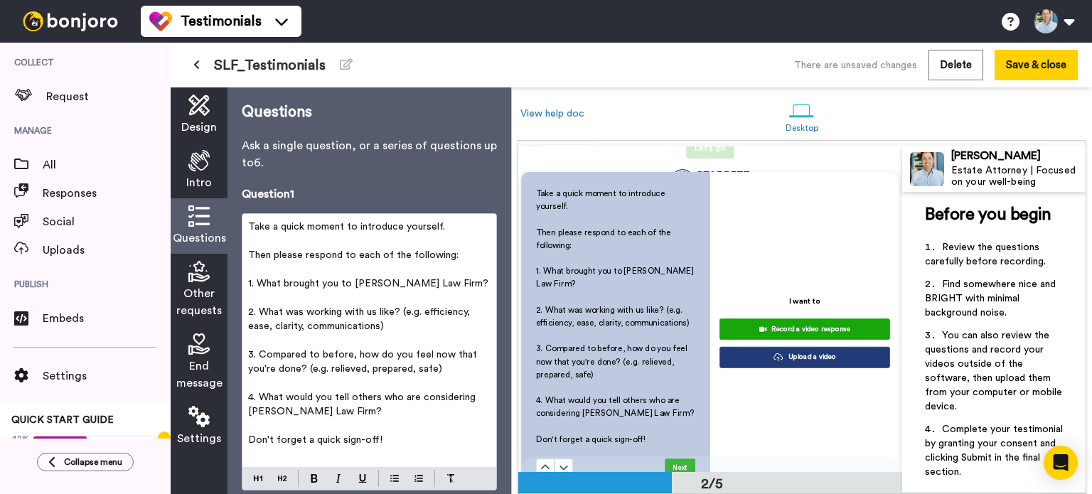
click at [437, 462] on div "Take a quick moment to introduce yourself. ﻿ Then please respond to each of the…" at bounding box center [369, 340] width 254 height 253
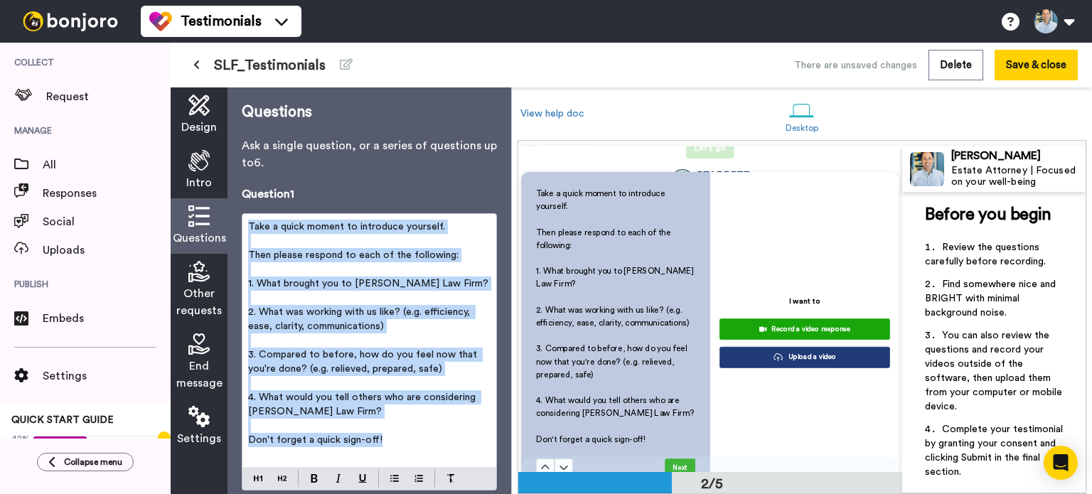
drag, startPoint x: 399, startPoint y: 440, endPoint x: 248, endPoint y: 227, distance: 261.1
click at [248, 227] on div "Take a quick moment to introduce yourself. ﻿ Then please respond to each of the…" at bounding box center [369, 340] width 254 height 253
click at [431, 419] on p "﻿" at bounding box center [369, 426] width 242 height 14
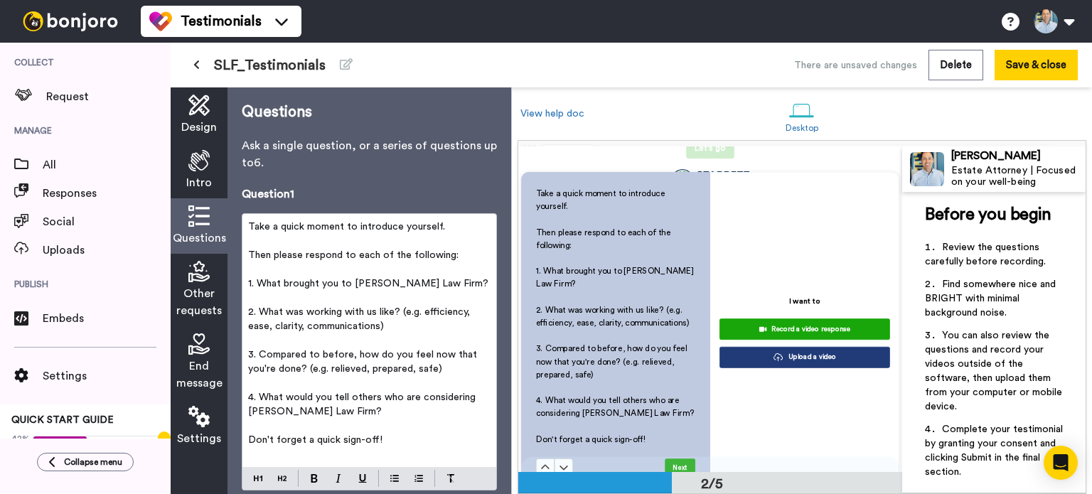
click at [198, 295] on span "Other requests" at bounding box center [198, 302] width 45 height 34
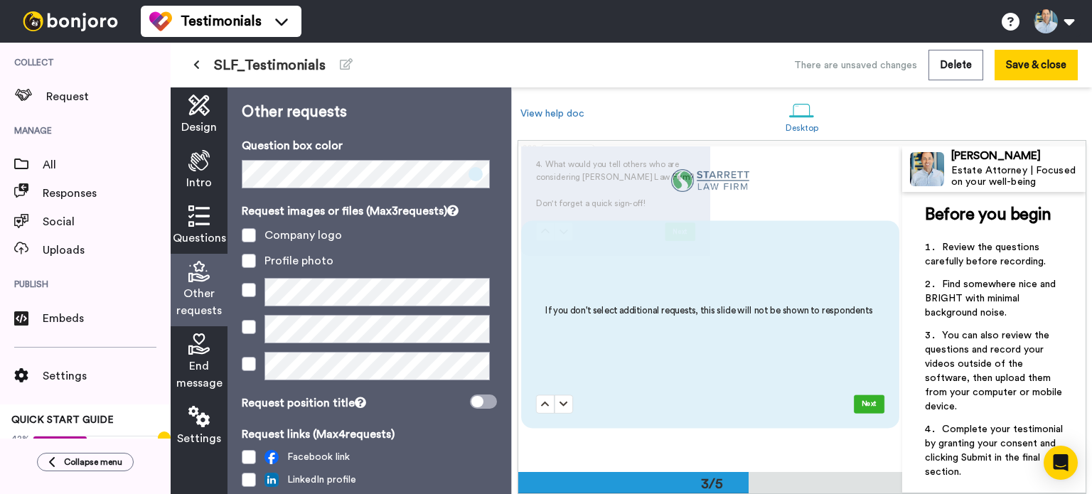
scroll to position [638, 0]
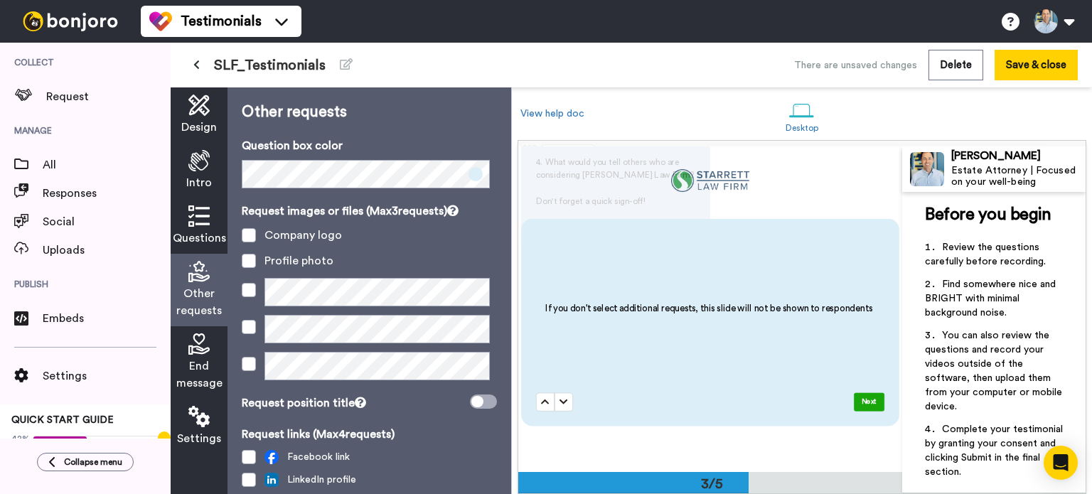
click at [202, 368] on span "End message" at bounding box center [199, 375] width 46 height 34
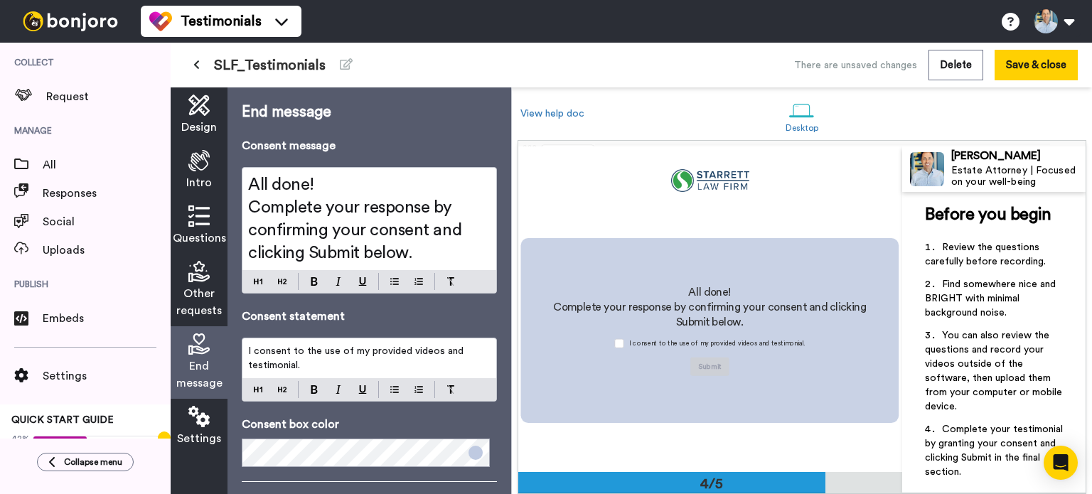
scroll to position [957, 0]
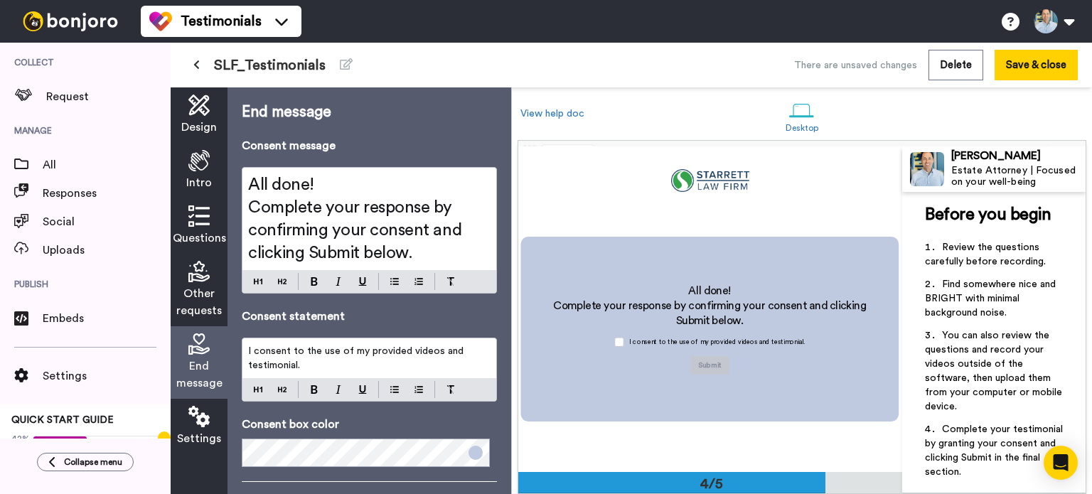
click at [197, 432] on span "Settings" at bounding box center [199, 438] width 44 height 17
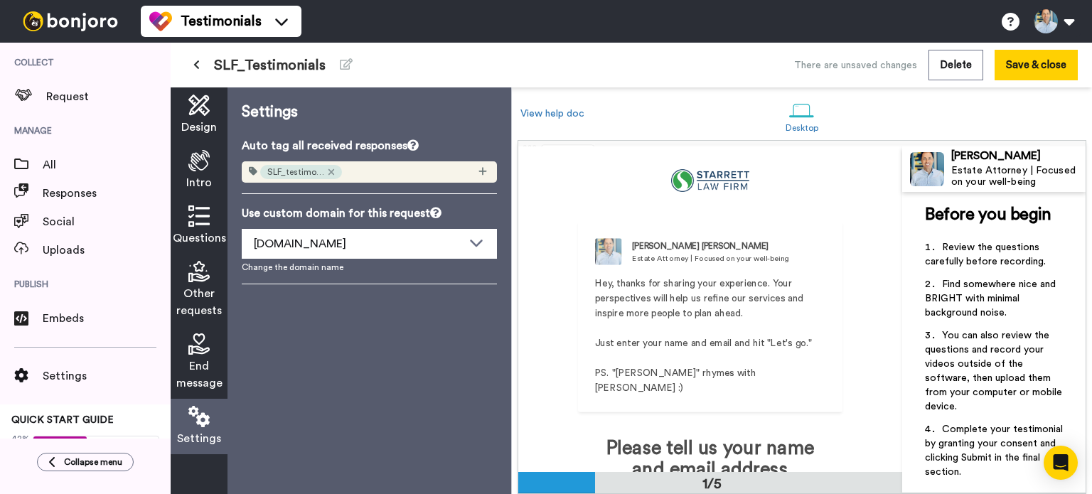
scroll to position [0, 0]
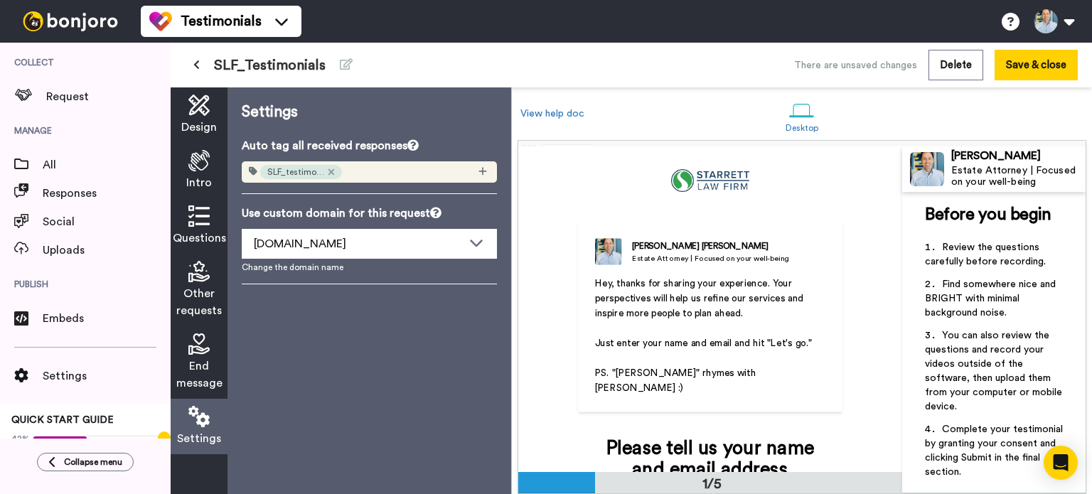
click at [196, 113] on icon at bounding box center [198, 105] width 21 height 21
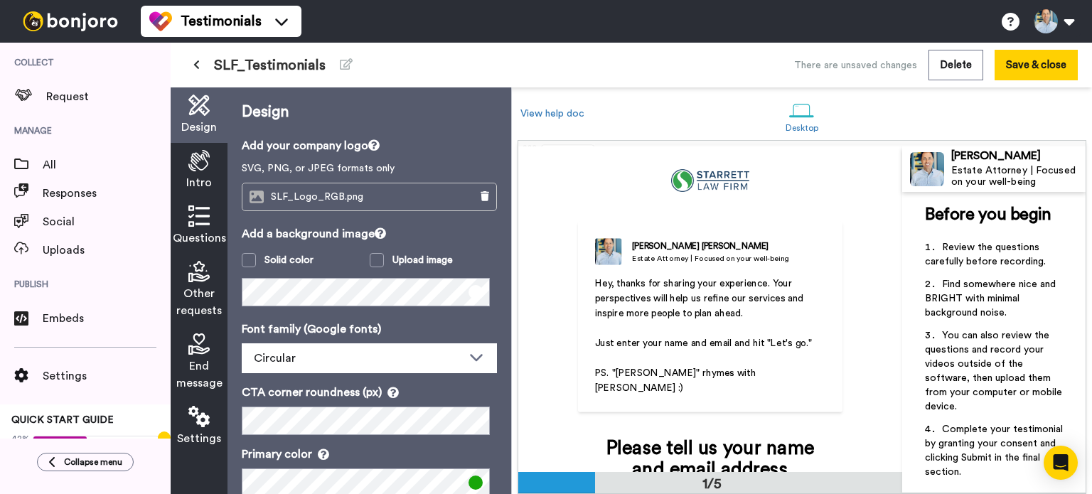
click at [200, 171] on div "Intro" at bounding box center [199, 170] width 57 height 55
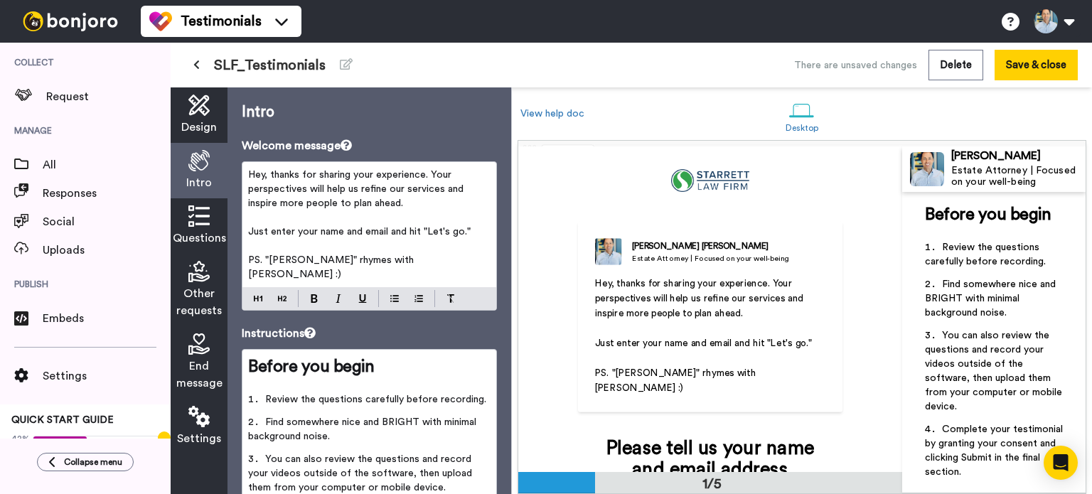
click at [198, 215] on icon at bounding box center [198, 215] width 21 height 21
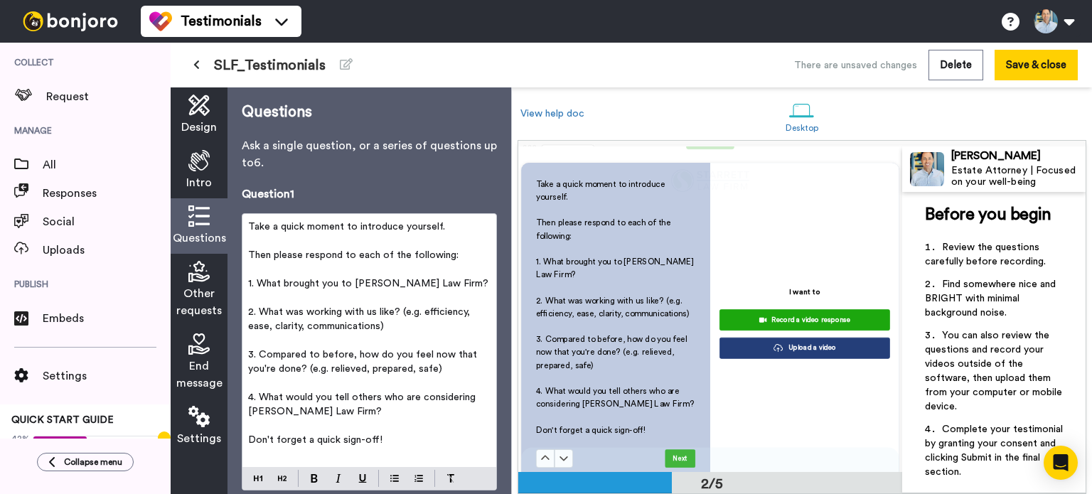
scroll to position [409, 0]
click at [1043, 65] on button "Save & close" at bounding box center [1035, 65] width 83 height 31
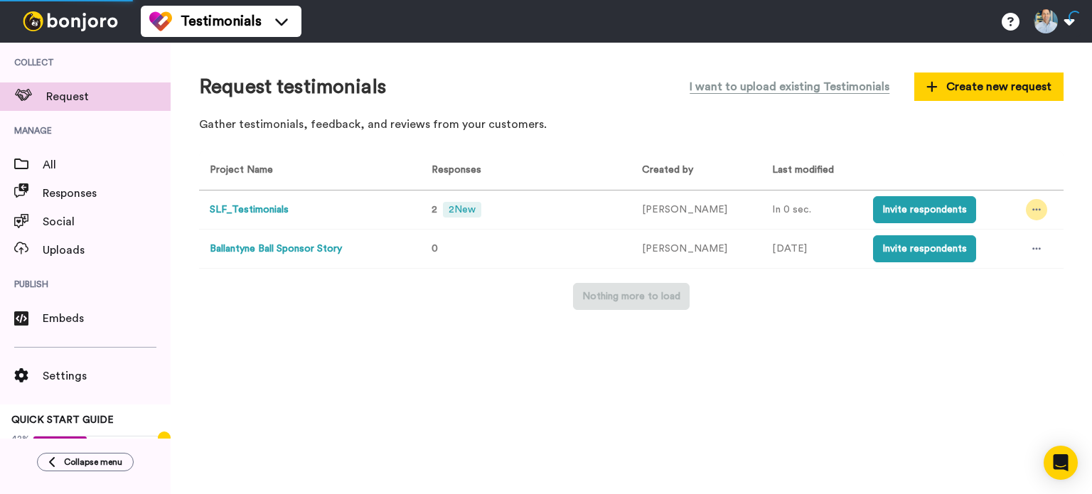
click at [1026, 206] on div at bounding box center [1036, 209] width 21 height 21
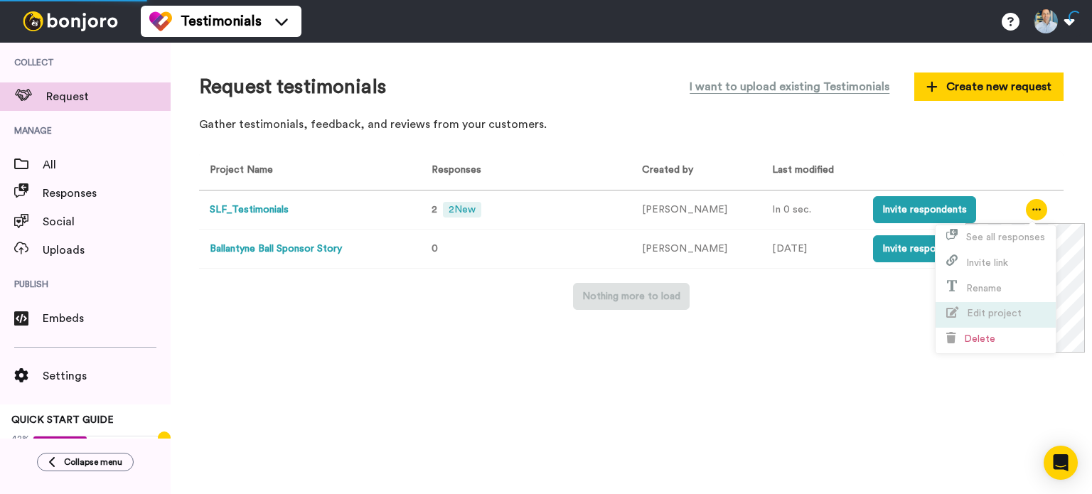
click at [990, 314] on span "Edit project" at bounding box center [994, 313] width 55 height 10
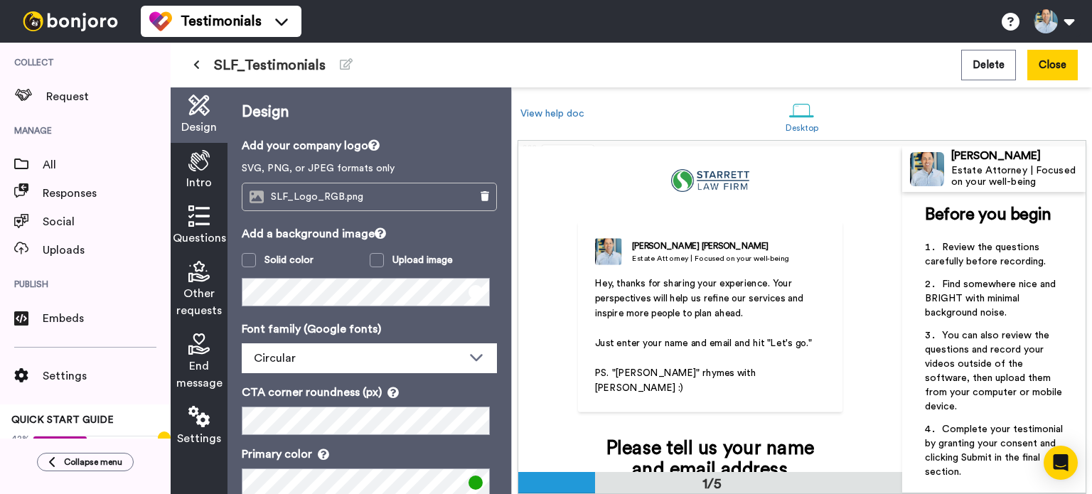
click at [198, 169] on icon at bounding box center [198, 160] width 21 height 21
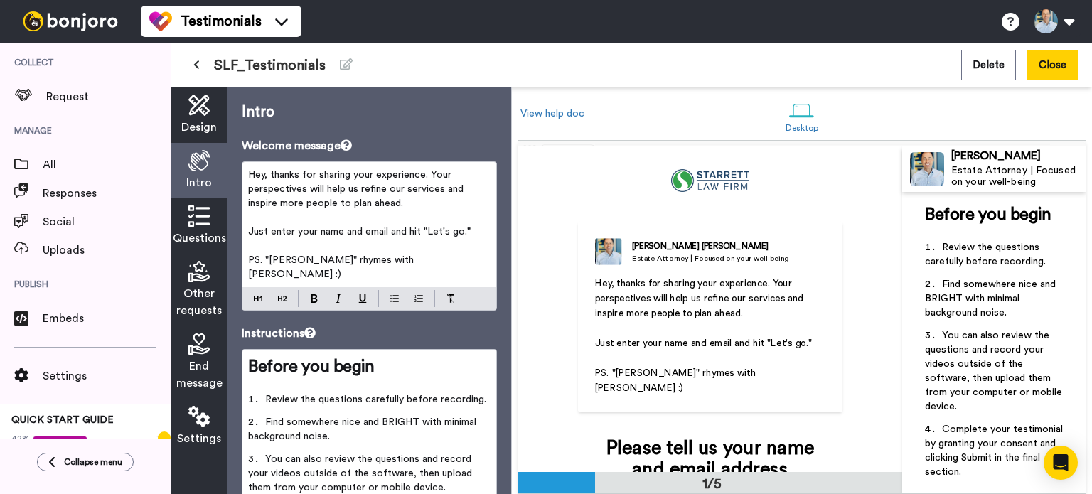
click at [340, 420] on li "Find somewhere nice and BRIGHT with minimal background noise." at bounding box center [369, 433] width 242 height 37
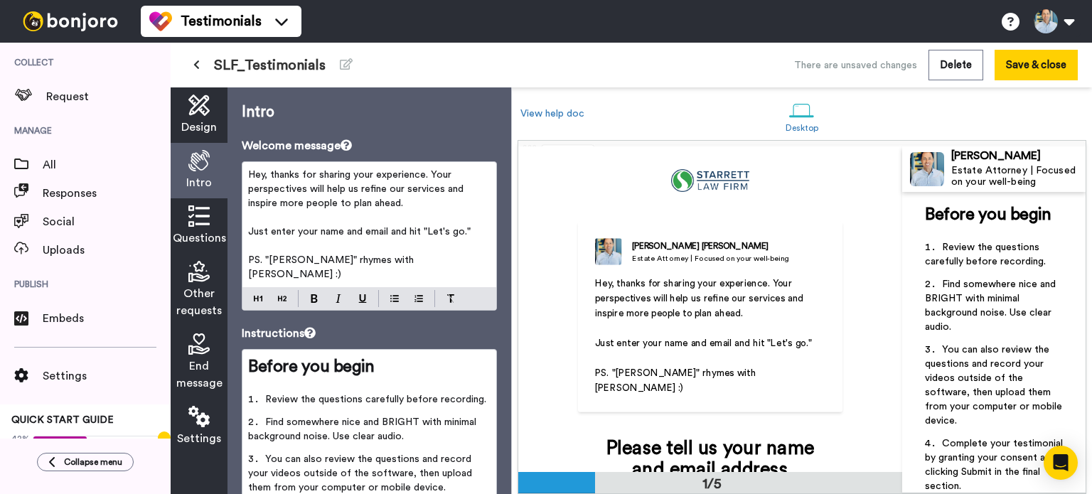
click at [266, 454] on span "You can also review the questions and record your videos outside of the softwar…" at bounding box center [361, 473] width 227 height 38
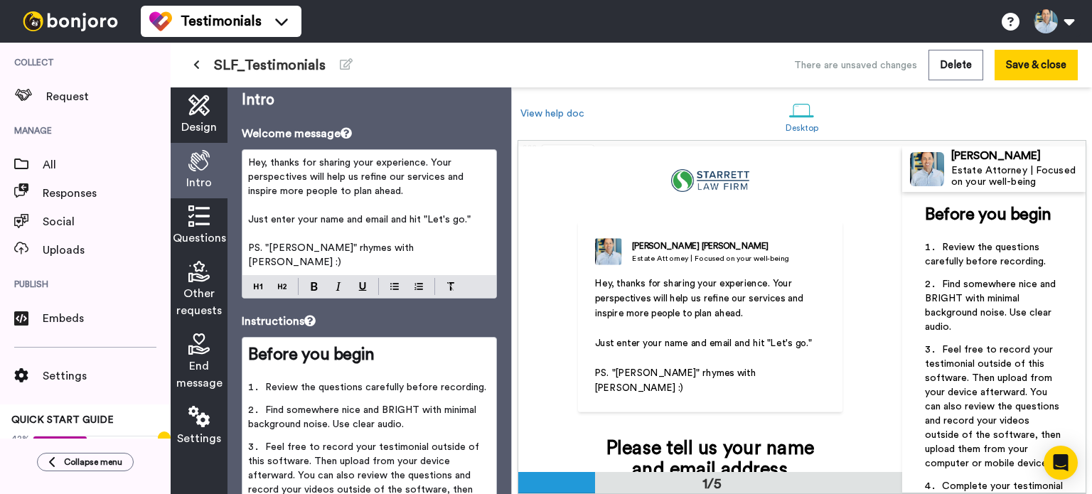
scroll to position [35, 0]
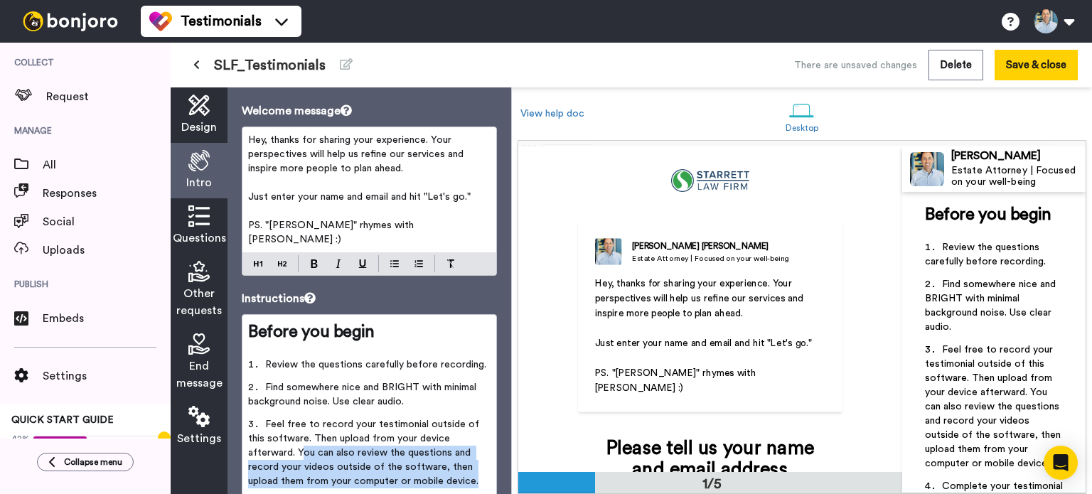
drag, startPoint x: 479, startPoint y: 466, endPoint x: 301, endPoint y: 438, distance: 180.6
click at [301, 438] on li "Feel free to record your testimonial outside of this software. Then upload from…" at bounding box center [369, 457] width 242 height 80
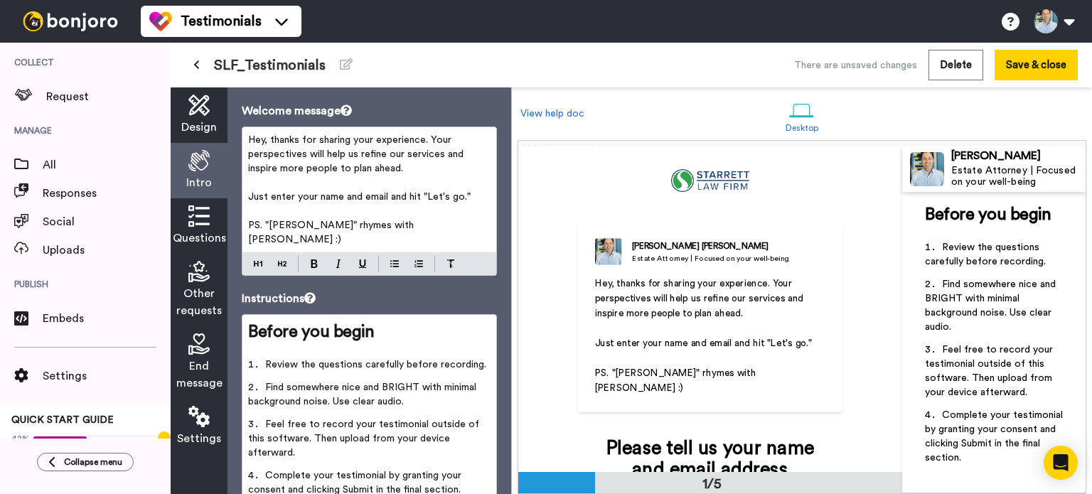
click at [199, 218] on icon at bounding box center [198, 215] width 21 height 21
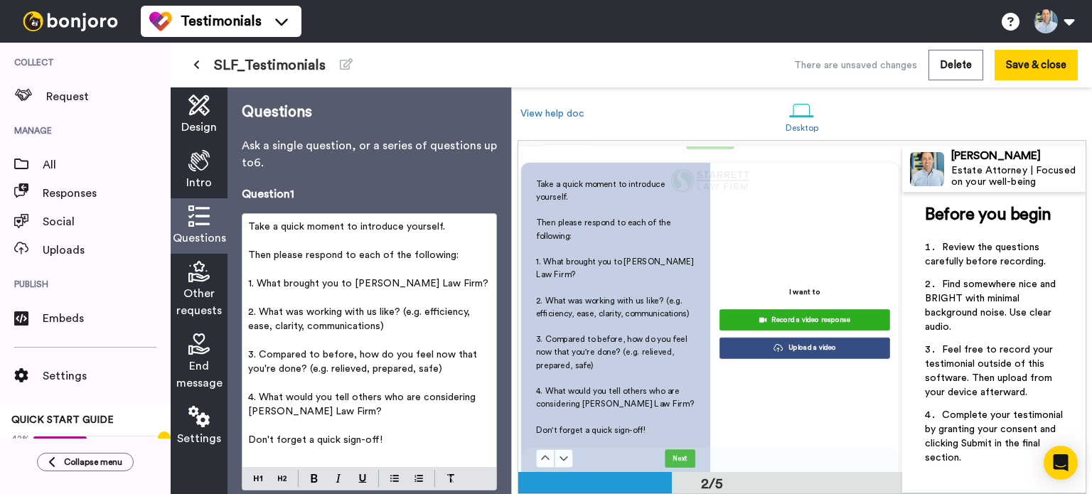
scroll to position [409, 0]
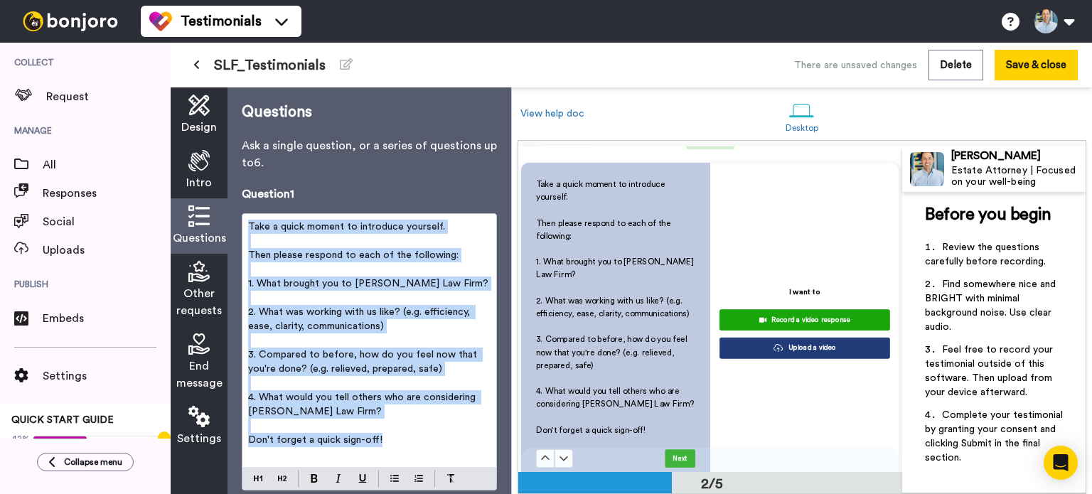
drag, startPoint x: 390, startPoint y: 439, endPoint x: 248, endPoint y: 225, distance: 256.5
click at [248, 225] on div "Take a quick moment to introduce yourself. ﻿ Then please respond to each of the…" at bounding box center [369, 340] width 254 height 253
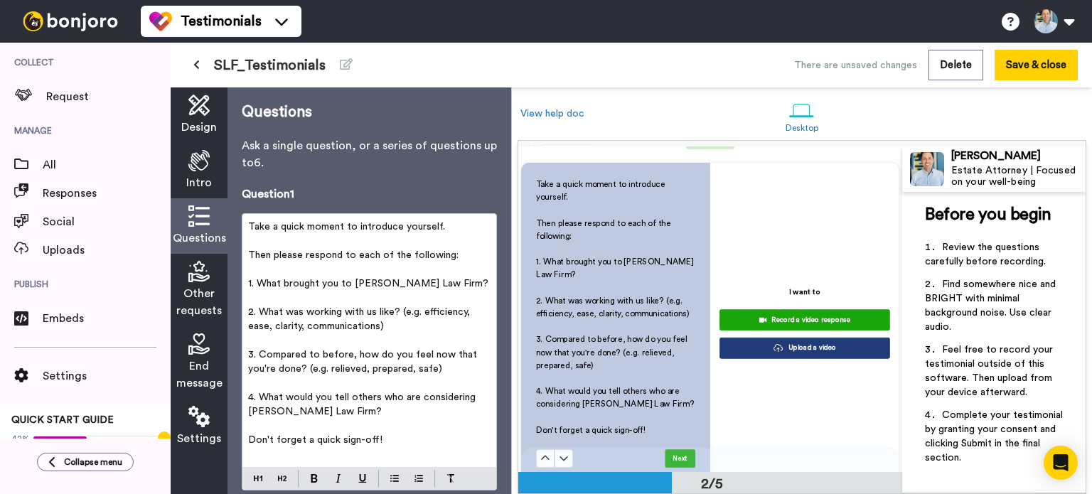
click at [654, 59] on div "There are unsaved changes Delete Save & close" at bounding box center [810, 65] width 536 height 31
click at [1038, 65] on button "Save & close" at bounding box center [1035, 65] width 83 height 31
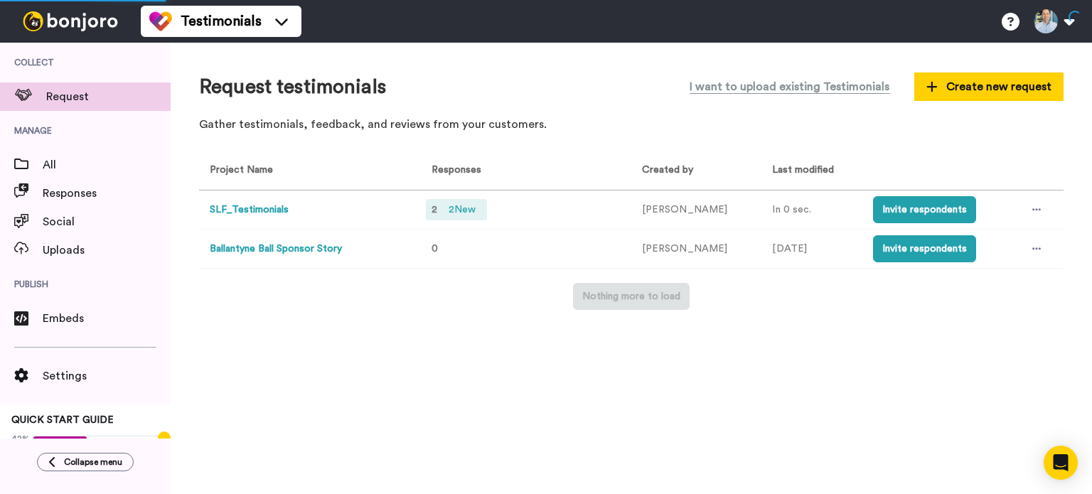
click at [461, 208] on span "2 New" at bounding box center [462, 210] width 38 height 16
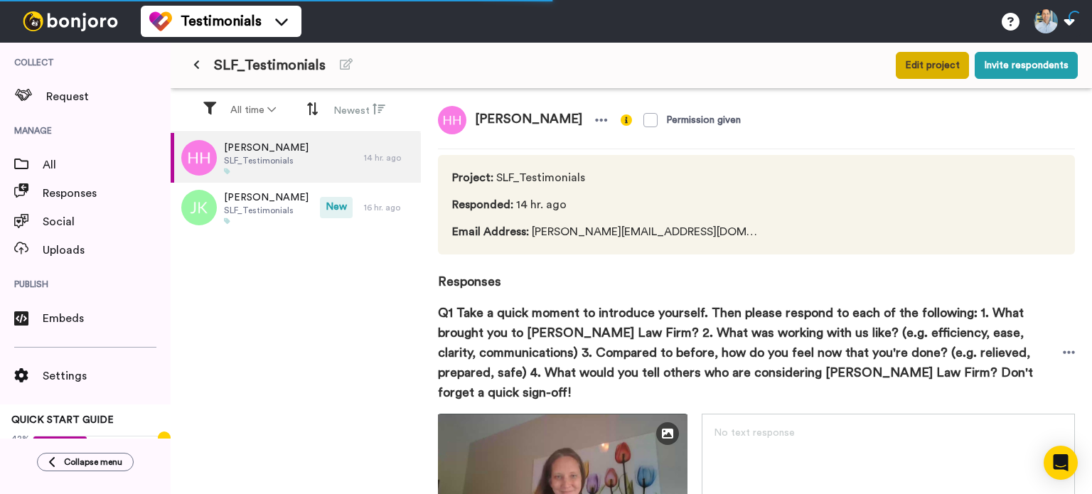
click at [928, 67] on button "Edit project" at bounding box center [932, 65] width 73 height 27
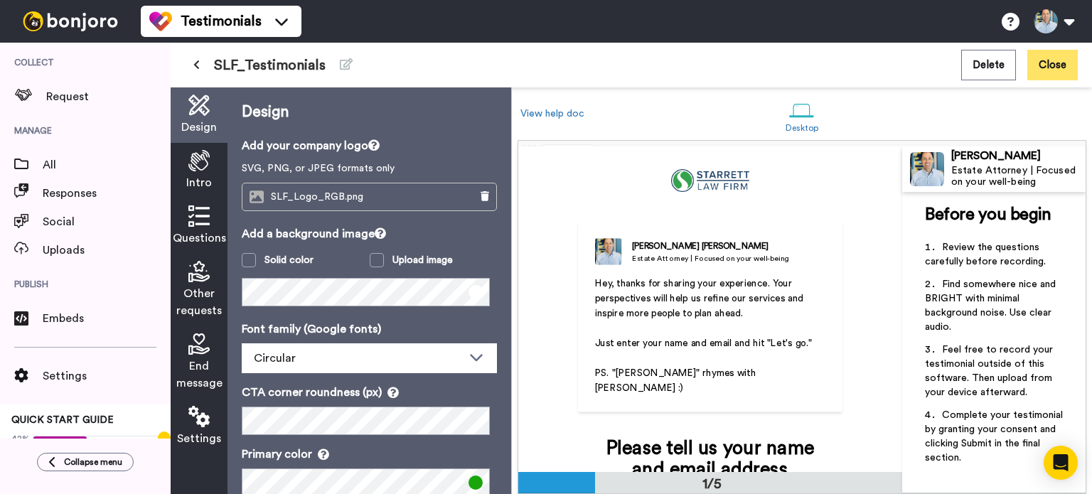
click at [1055, 63] on button "Close" at bounding box center [1052, 65] width 50 height 31
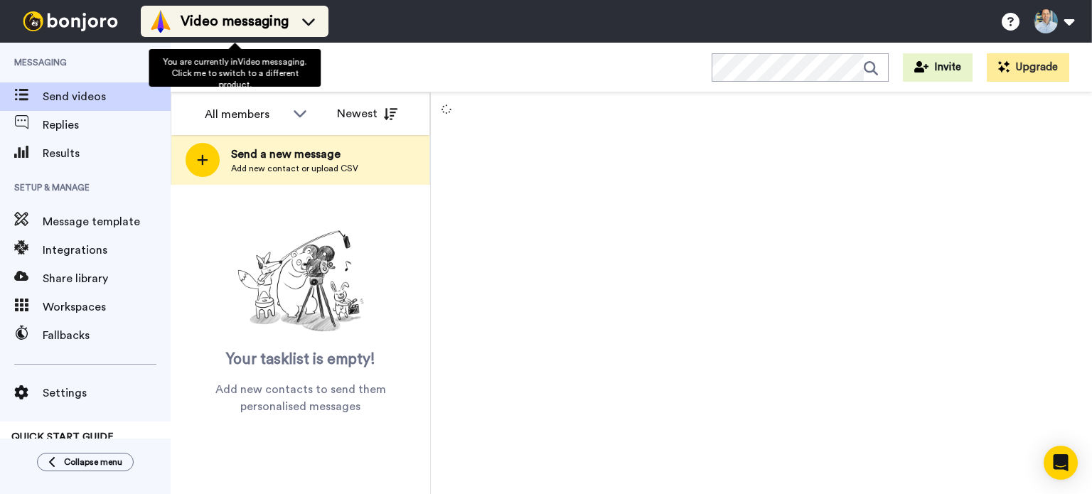
click at [277, 18] on span "Video messaging" at bounding box center [235, 21] width 108 height 20
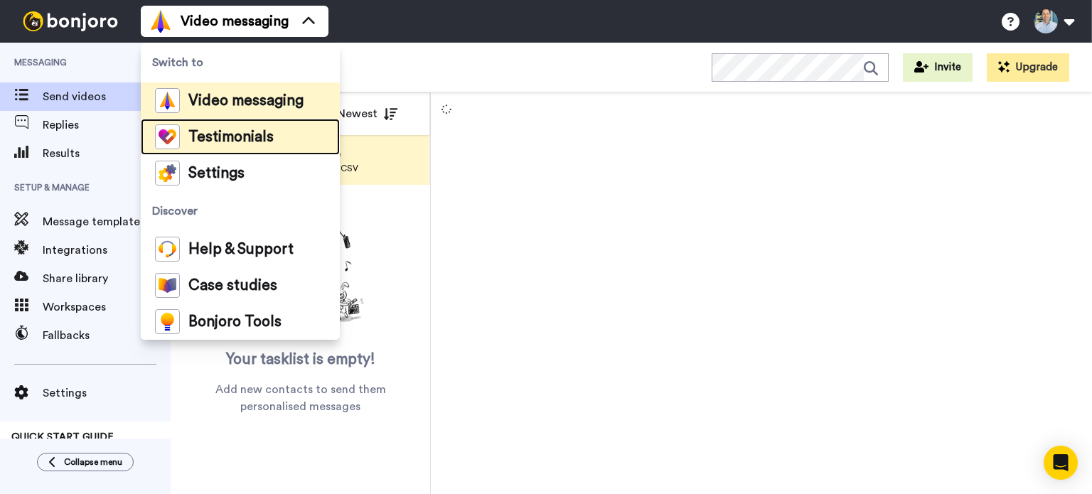
click at [246, 139] on span "Testimonials" at bounding box center [230, 137] width 85 height 14
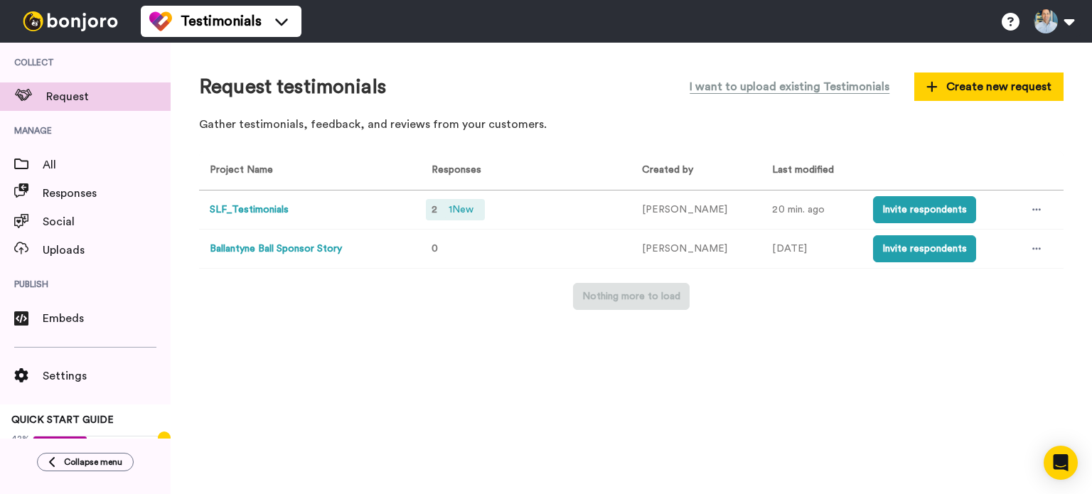
click at [461, 205] on span "1 New" at bounding box center [461, 210] width 36 height 16
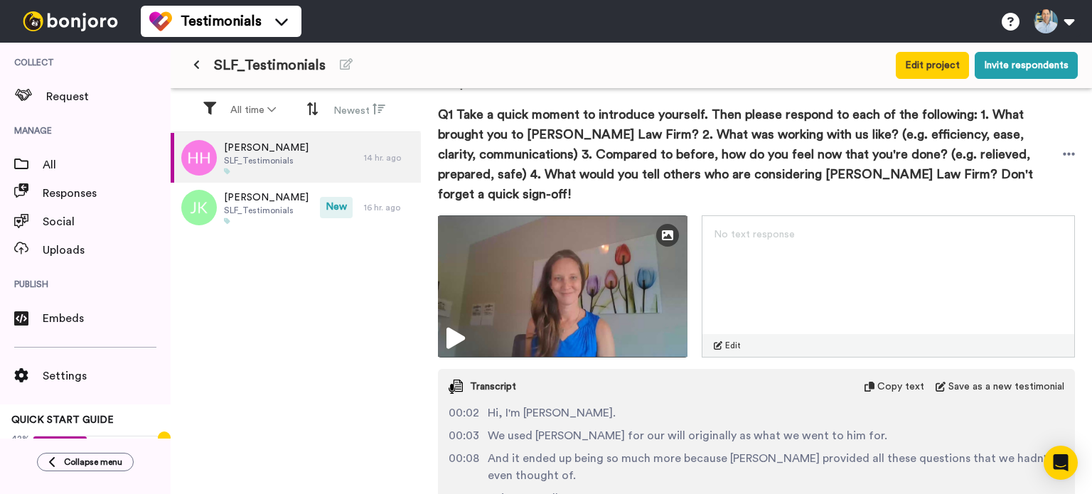
scroll to position [196, 0]
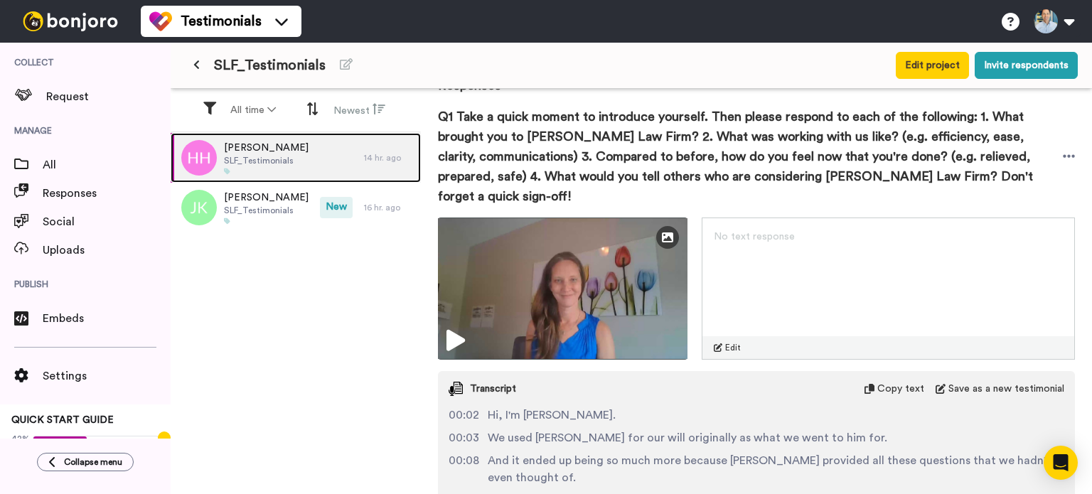
click at [272, 155] on span "SLF_Testimonials" at bounding box center [266, 160] width 85 height 11
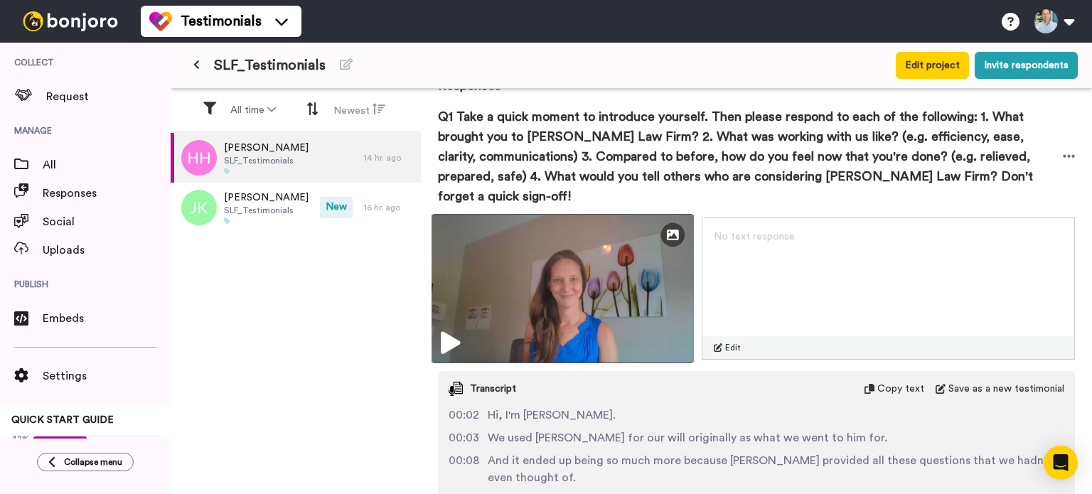
click at [456, 332] on icon at bounding box center [450, 343] width 19 height 23
